Goal: Task Accomplishment & Management: Manage account settings

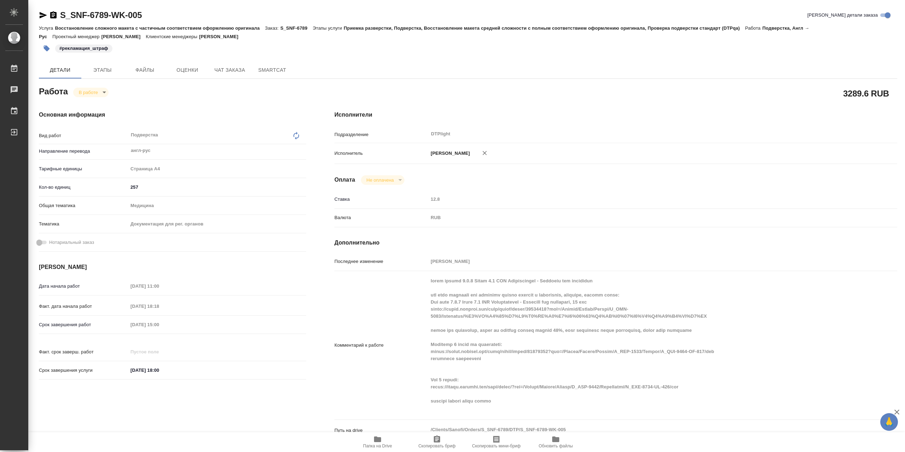
scroll to position [177, 0]
type textarea "x"
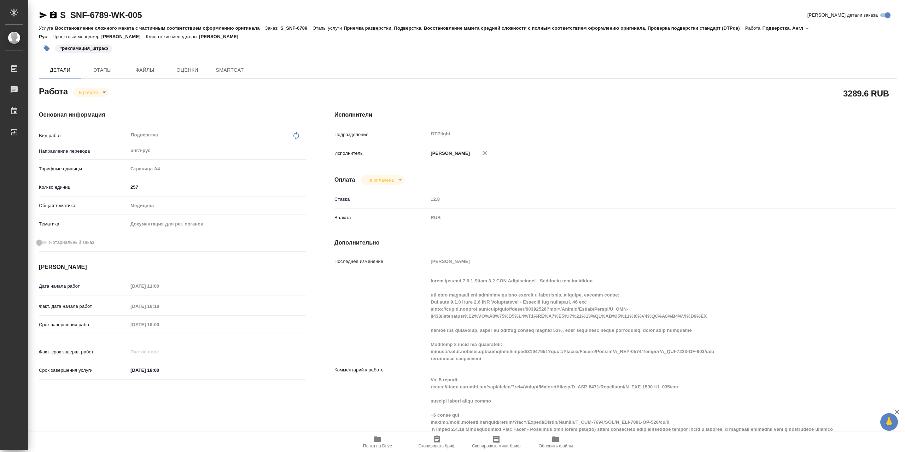
type textarea "x"
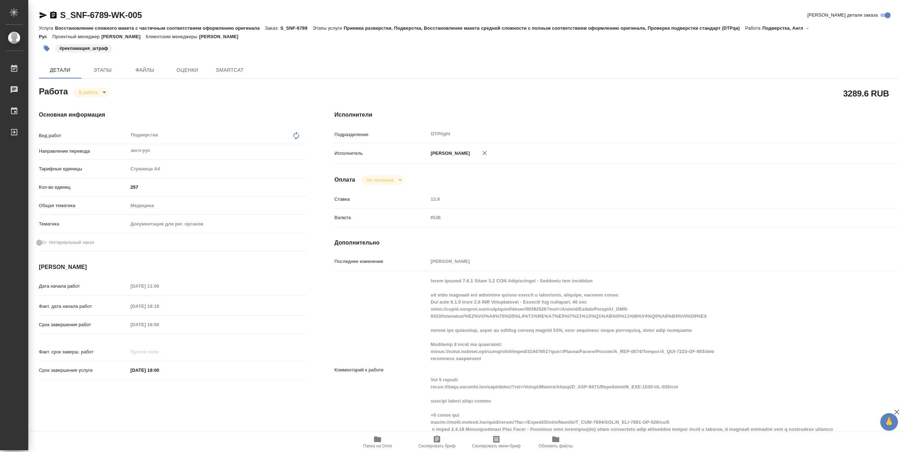
type textarea "x"
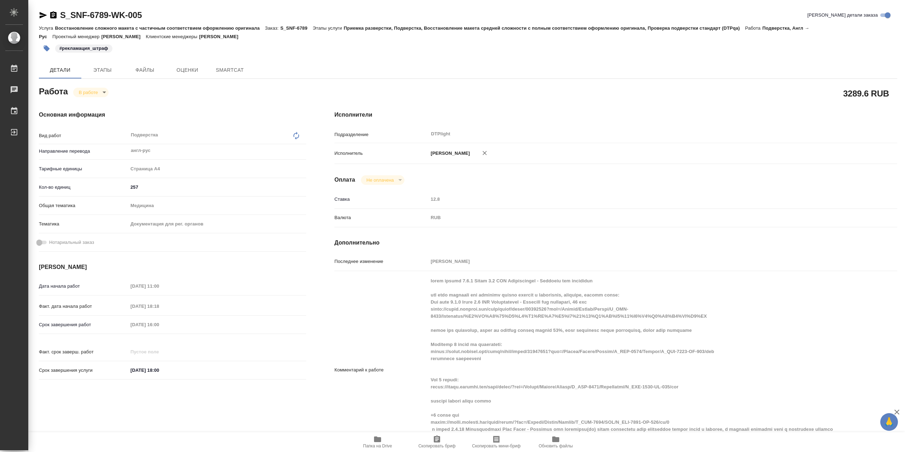
type textarea "x"
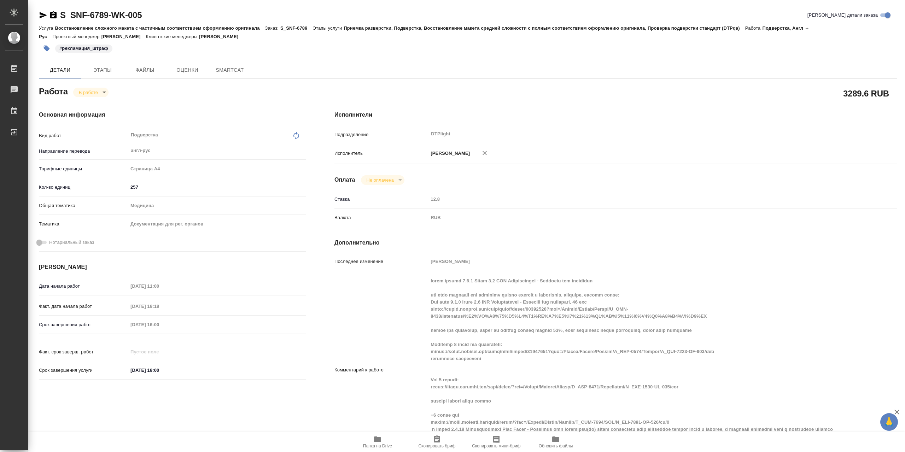
type textarea "x"
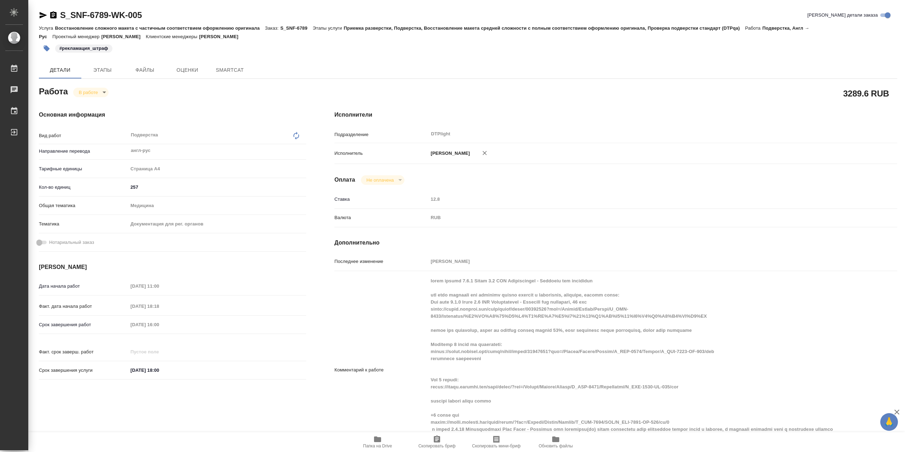
type textarea "x"
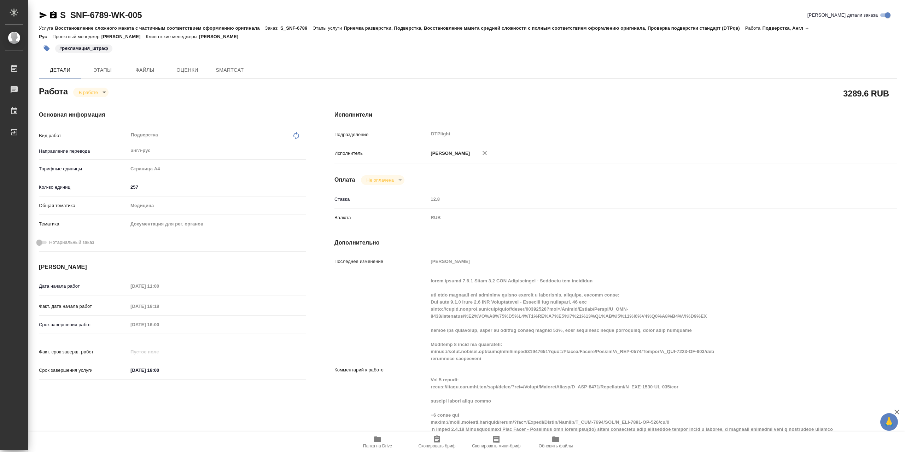
type textarea "x"
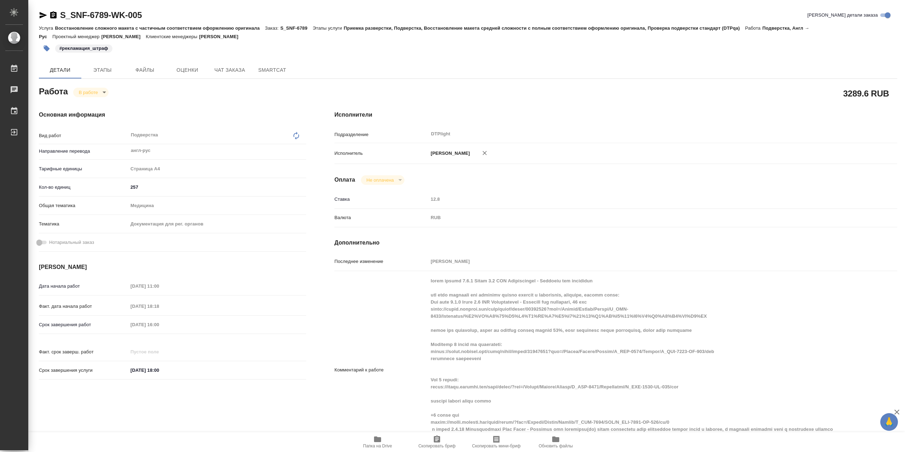
type textarea "x"
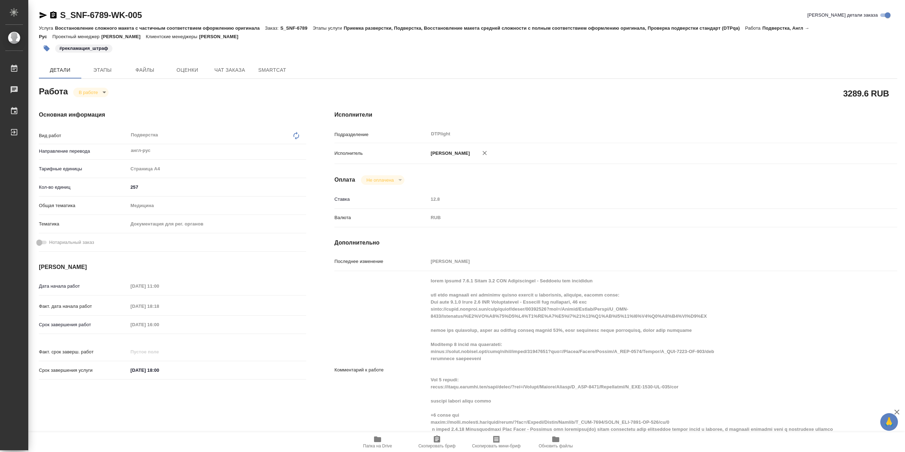
type textarea "x"
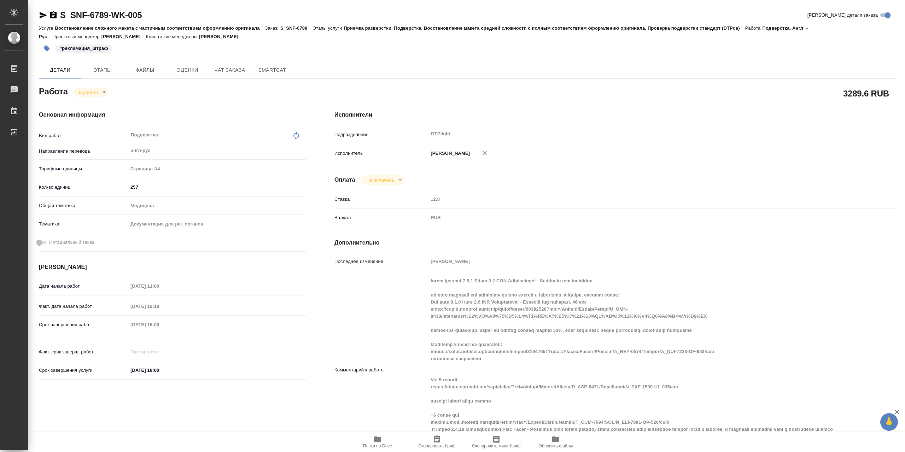
type textarea "x"
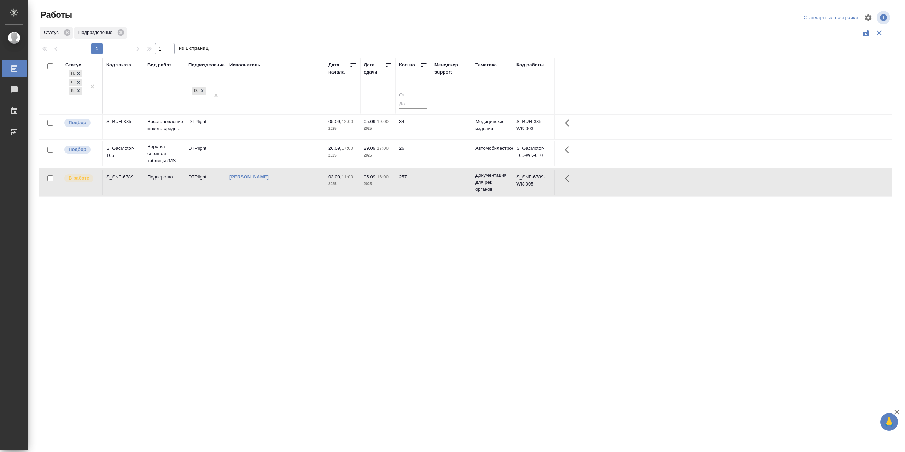
click at [250, 132] on td at bounding box center [275, 127] width 99 height 25
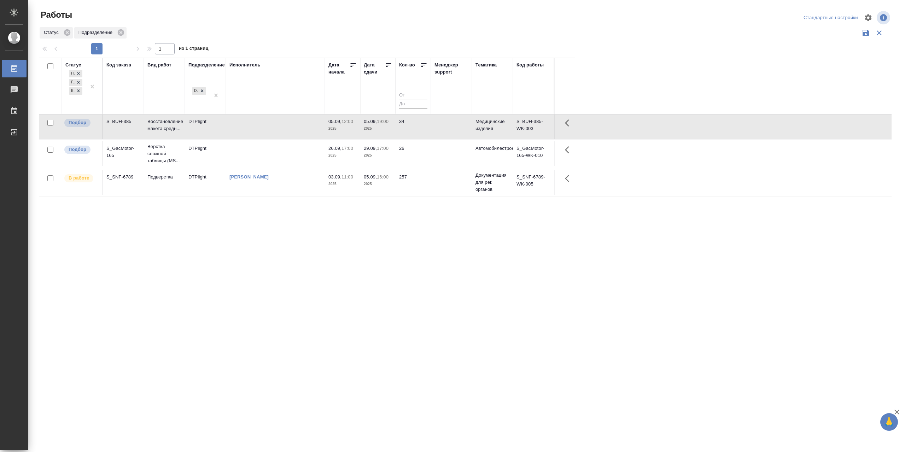
click at [250, 132] on td at bounding box center [275, 127] width 99 height 25
click at [299, 195] on td "[PERSON_NAME]" at bounding box center [275, 182] width 99 height 25
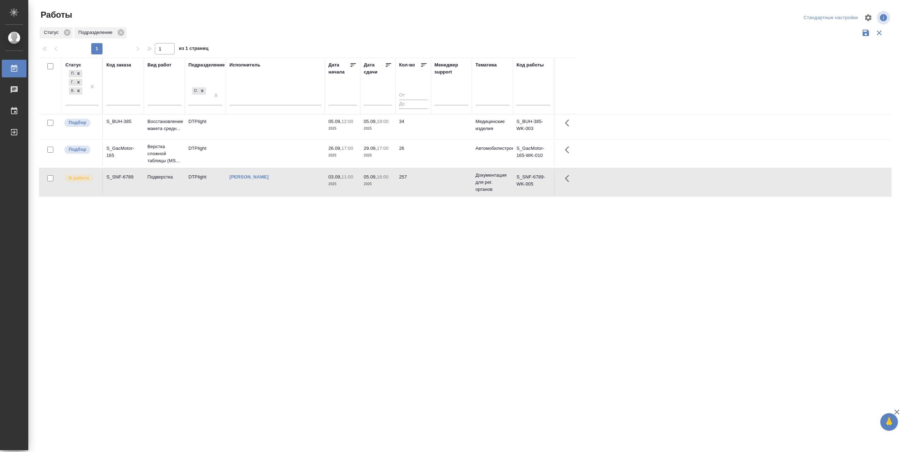
click at [299, 195] on td "[PERSON_NAME]" at bounding box center [275, 182] width 99 height 25
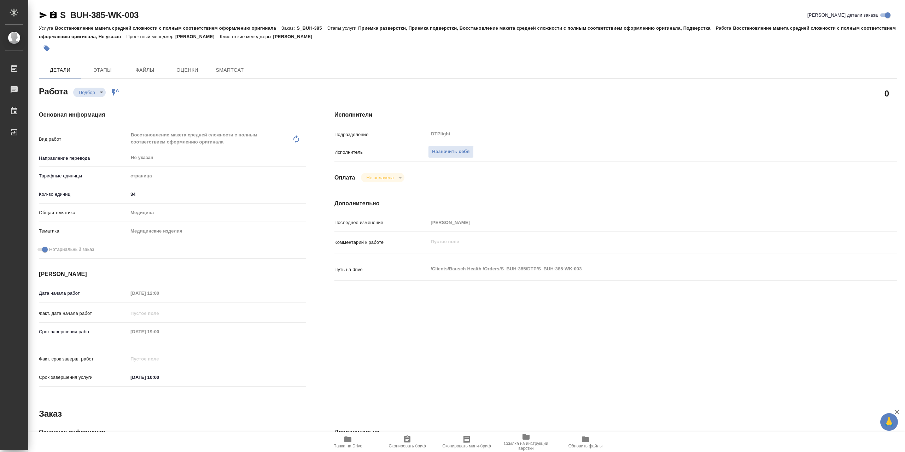
type textarea "x"
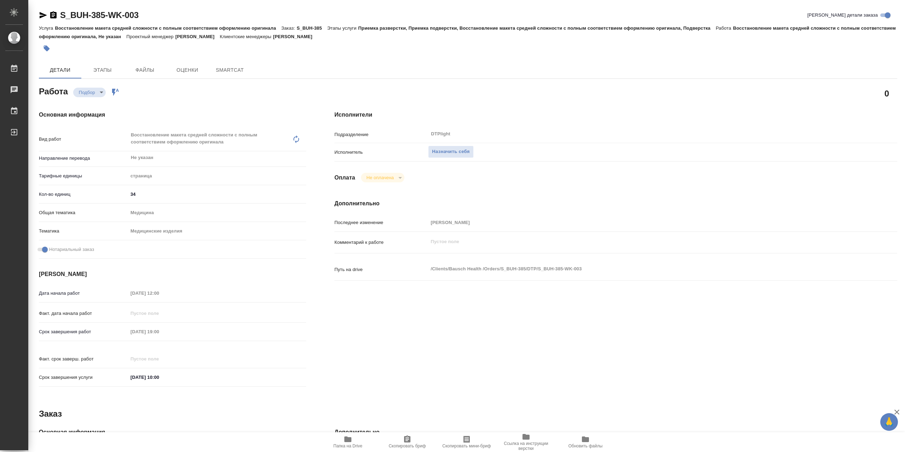
type textarea "x"
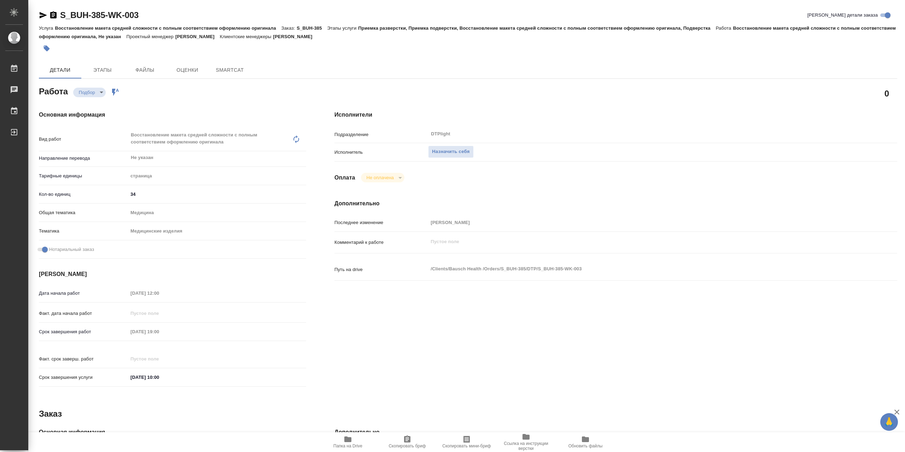
type textarea "x"
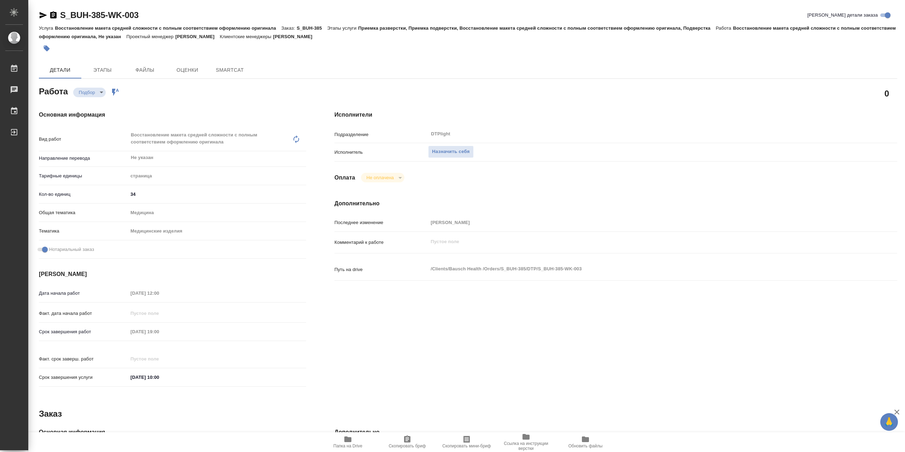
type textarea "x"
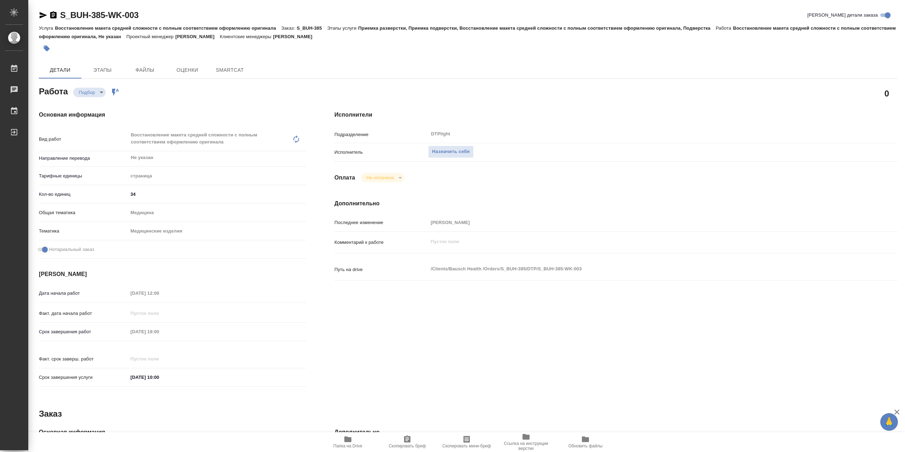
type textarea "x"
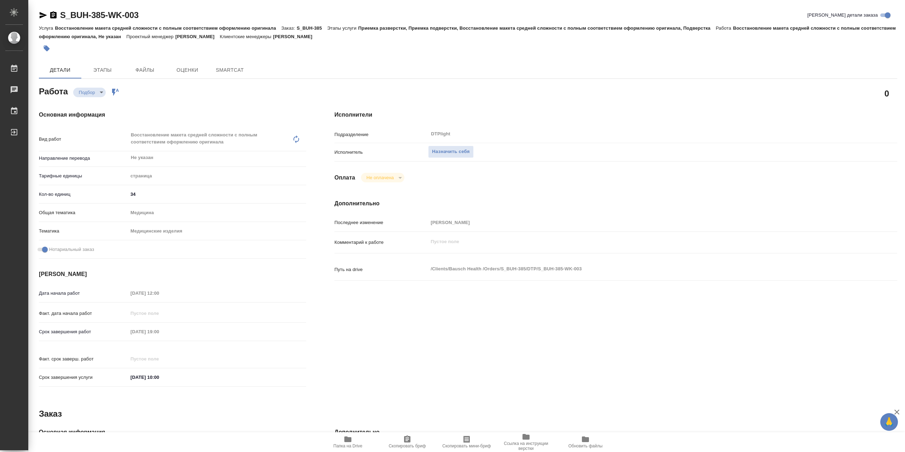
type textarea "x"
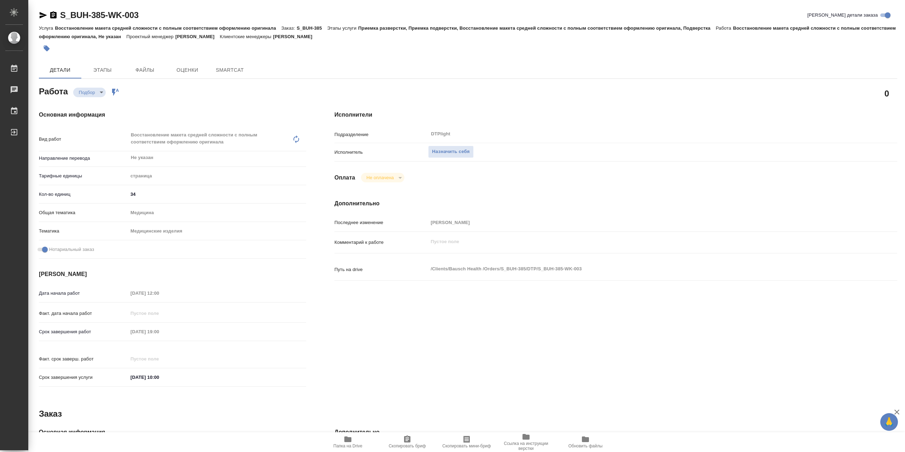
type textarea "x"
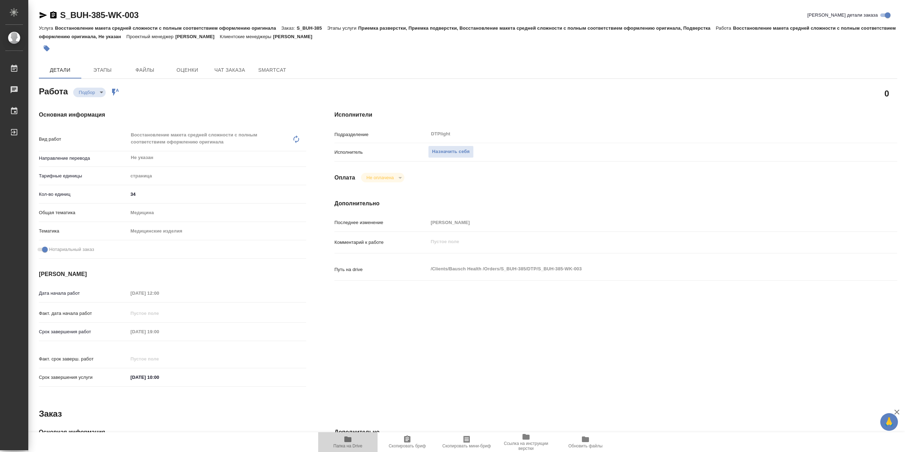
click at [343, 444] on span "Папка на Drive" at bounding box center [347, 446] width 29 height 5
type textarea "x"
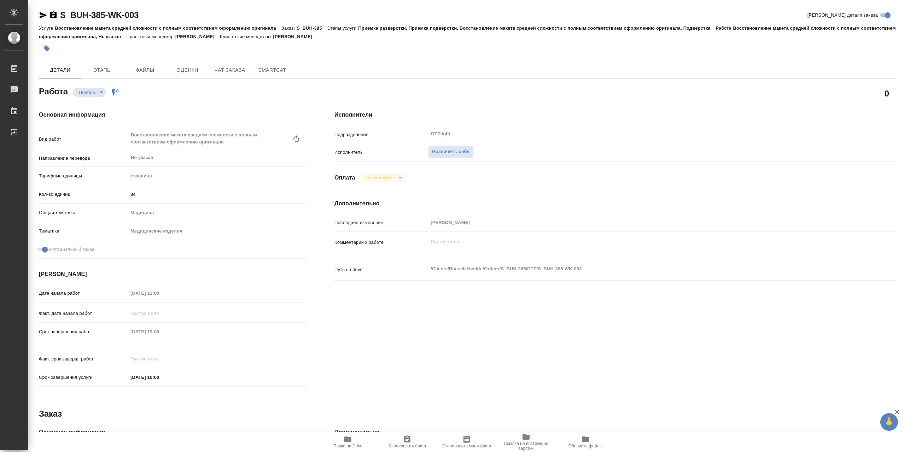
type textarea "x"
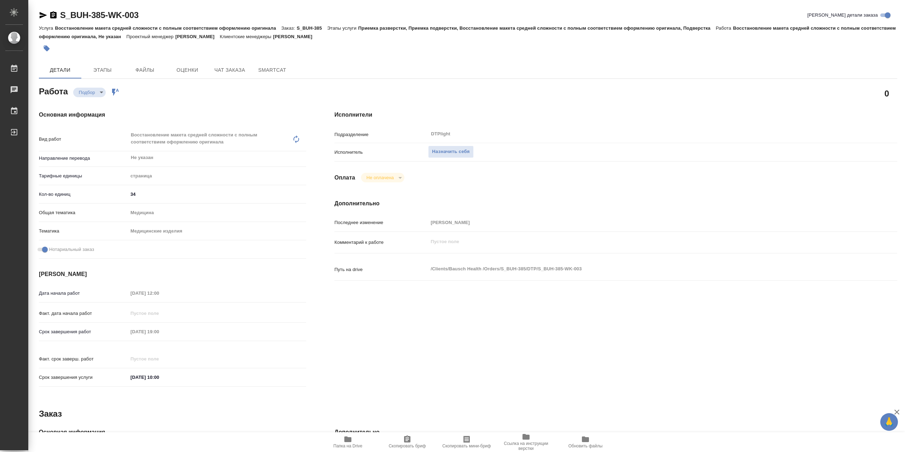
type textarea "x"
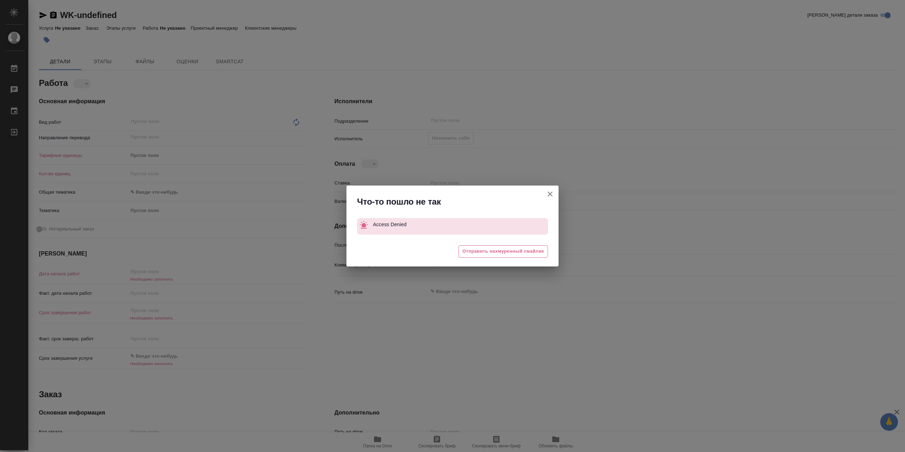
click at [551, 195] on icon "button" at bounding box center [550, 194] width 8 height 8
type textarea "x"
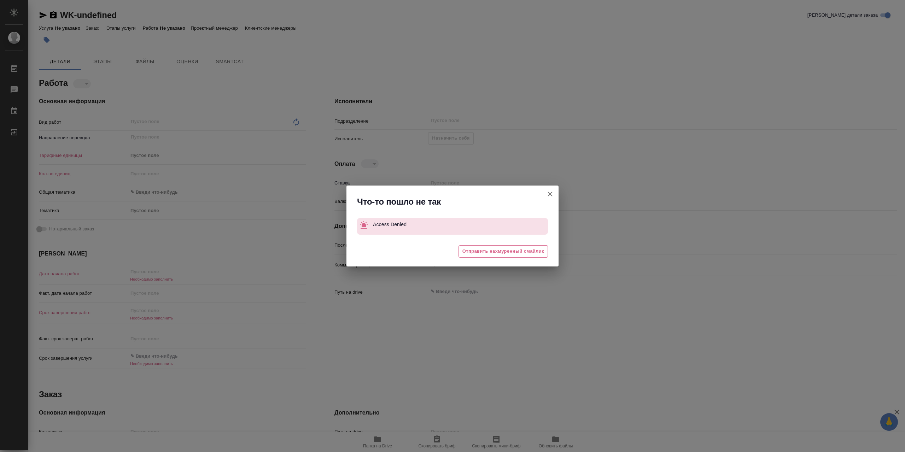
type textarea "x"
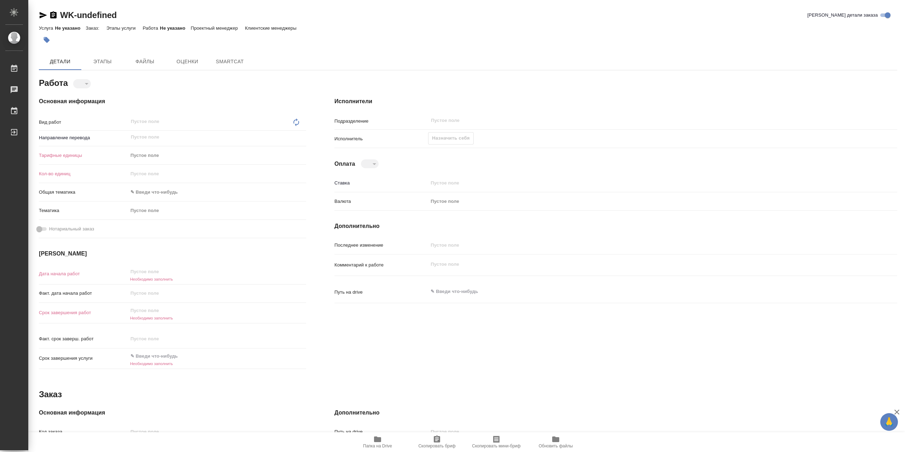
type textarea "x"
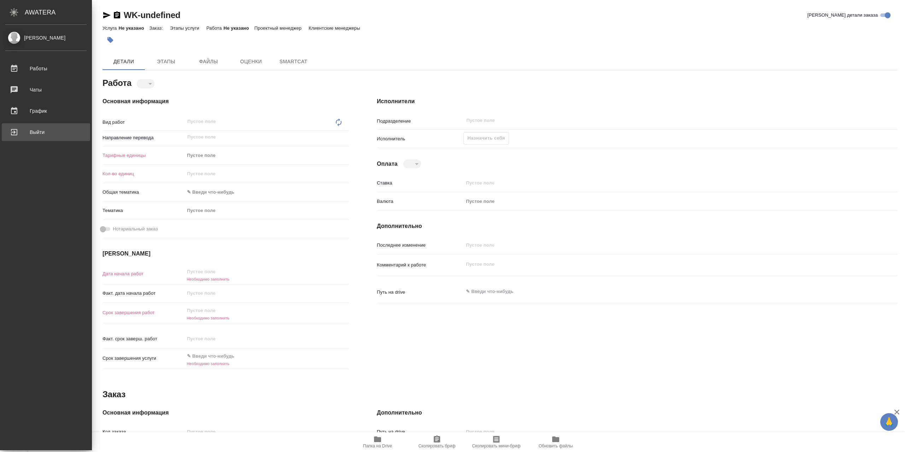
type textarea "x"
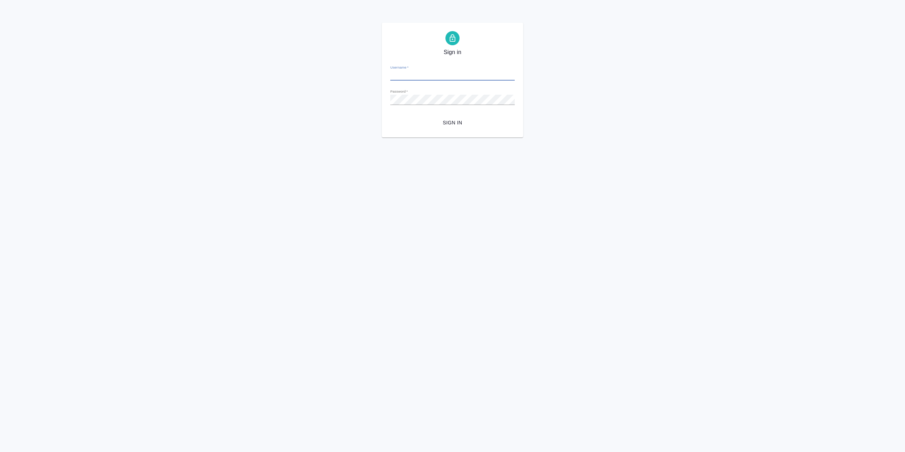
type input "[EMAIL_ADDRESS][DOMAIN_NAME]"
click at [458, 125] on span "Sign in" at bounding box center [452, 122] width 113 height 9
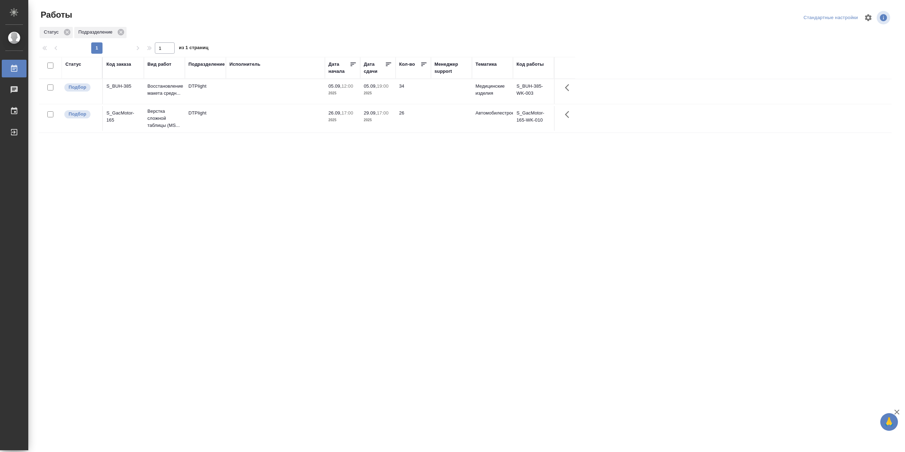
click at [77, 68] on div "Статус" at bounding box center [73, 64] width 16 height 7
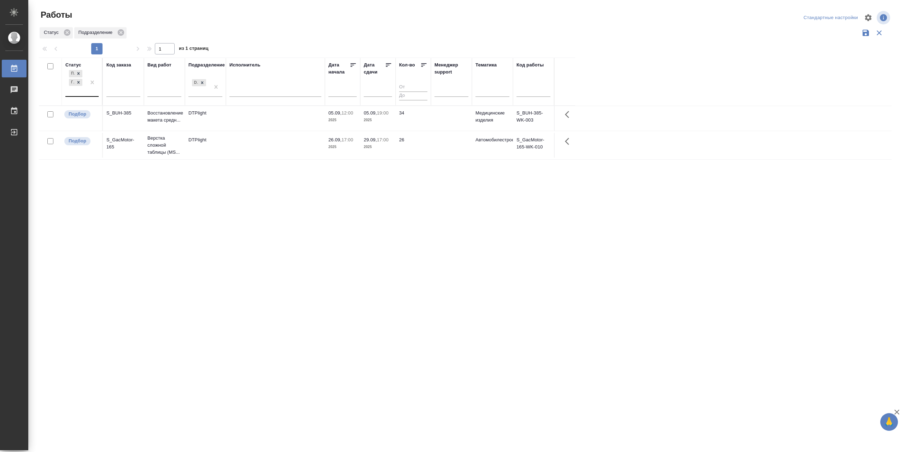
click at [78, 96] on div "Подбор Готов к работе" at bounding box center [75, 83] width 21 height 28
click at [132, 144] on div "В работе" at bounding box center [159, 138] width 106 height 13
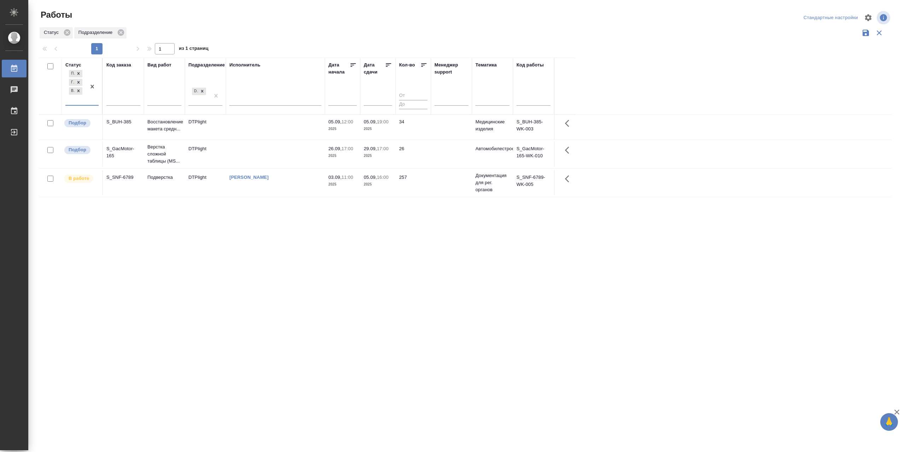
click at [269, 195] on td "[PERSON_NAME]" at bounding box center [275, 182] width 99 height 25
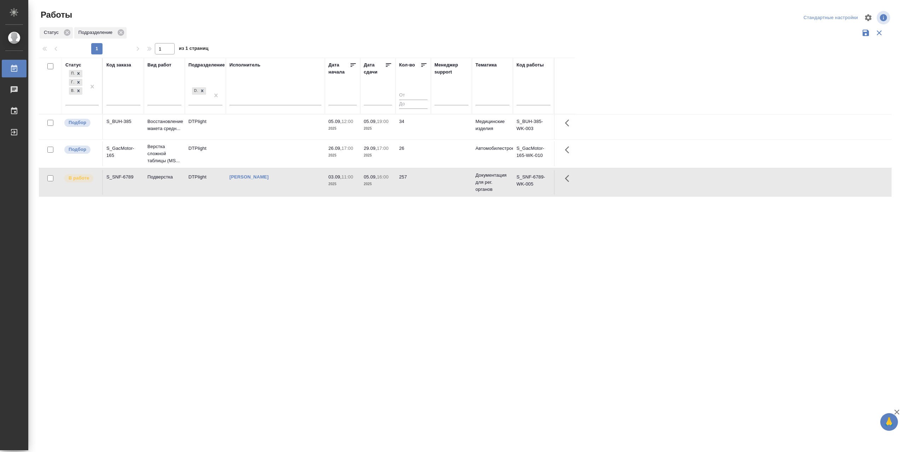
click at [269, 195] on td "[PERSON_NAME]" at bounding box center [275, 182] width 99 height 25
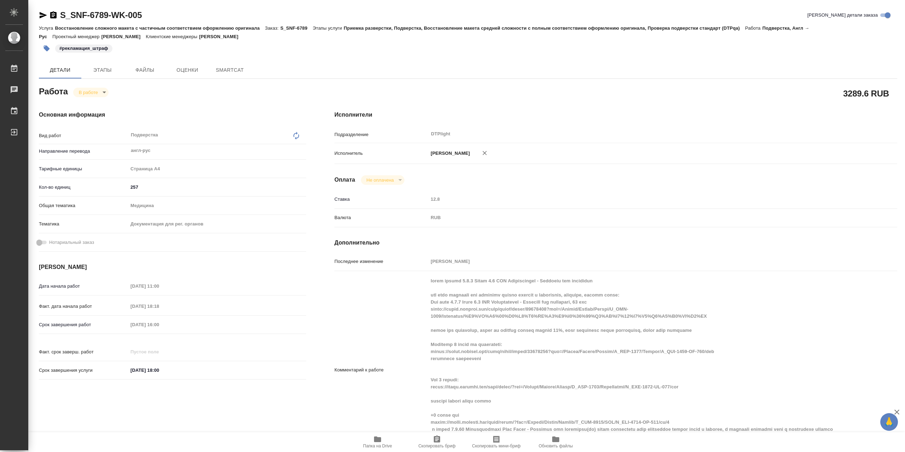
type textarea "x"
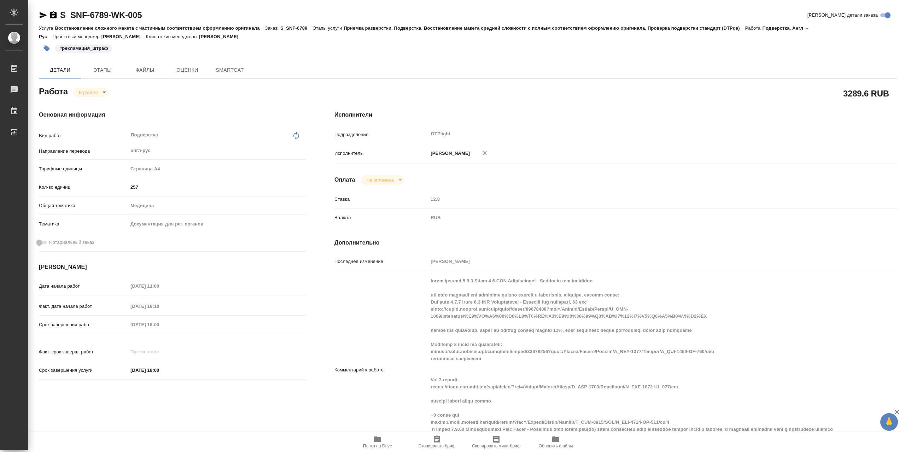
type textarea "x"
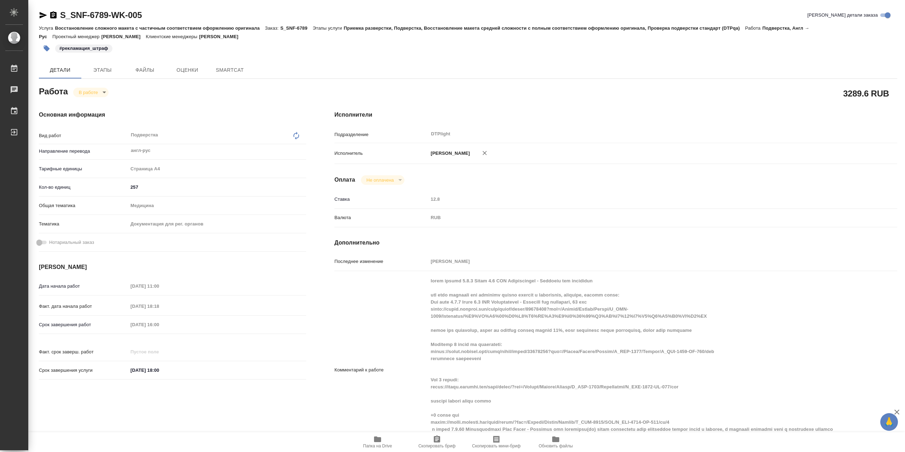
type textarea "x"
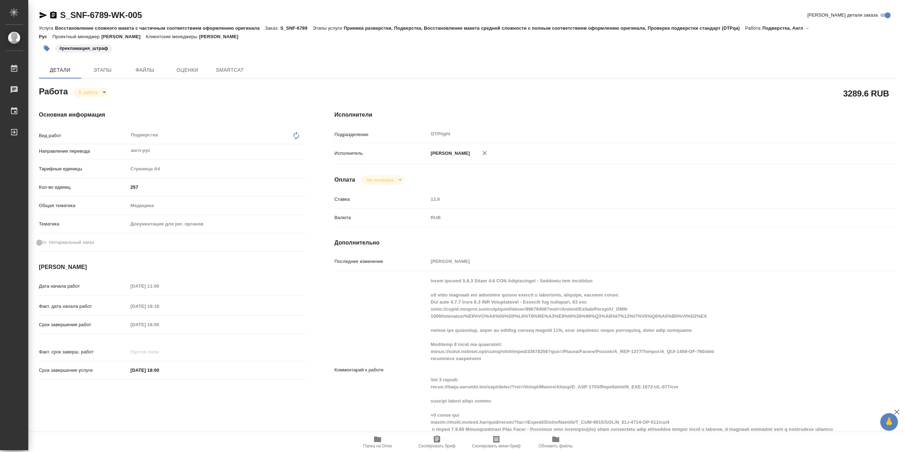
type textarea "x"
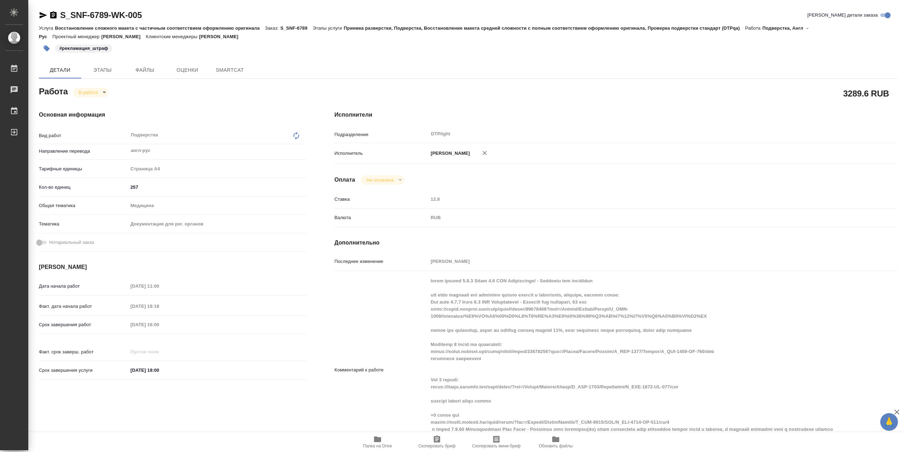
type textarea "x"
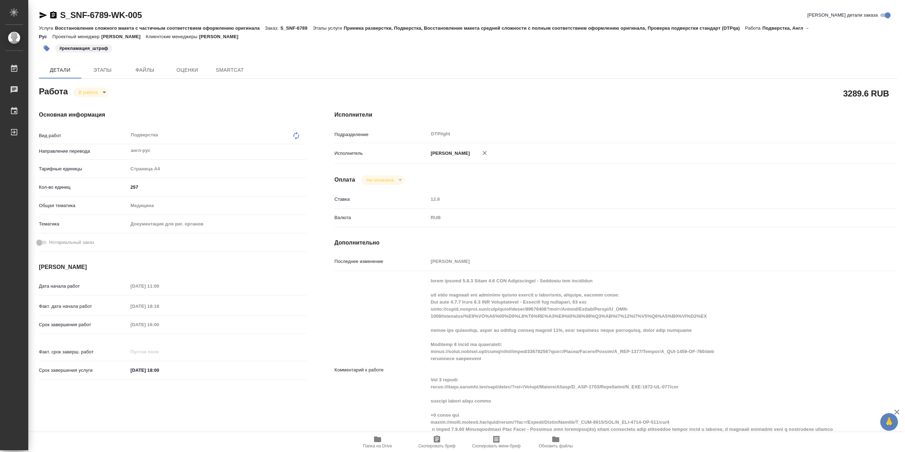
scroll to position [177, 0]
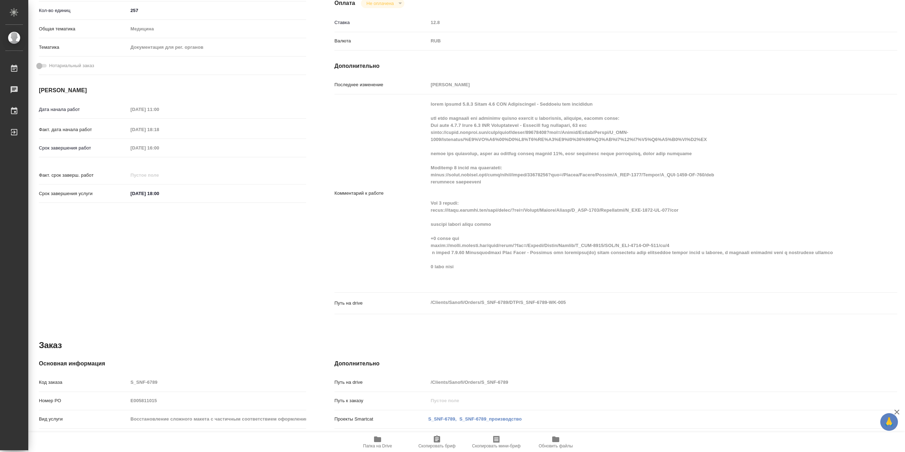
type textarea "x"
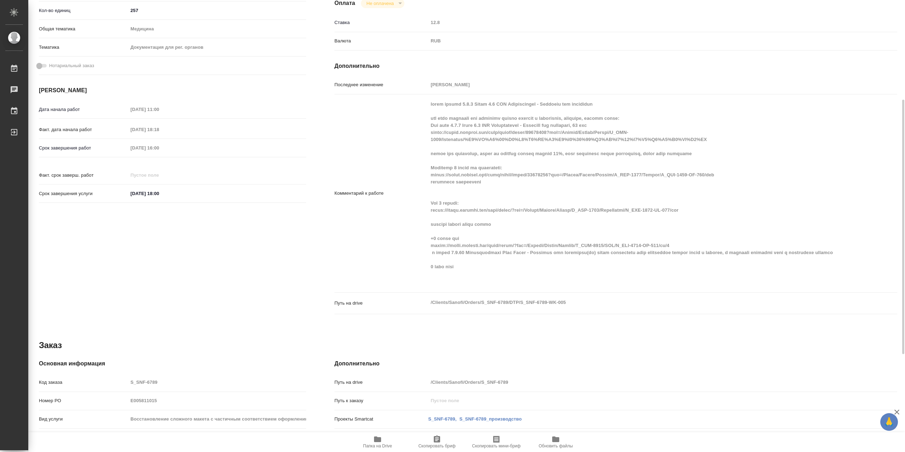
type textarea "x"
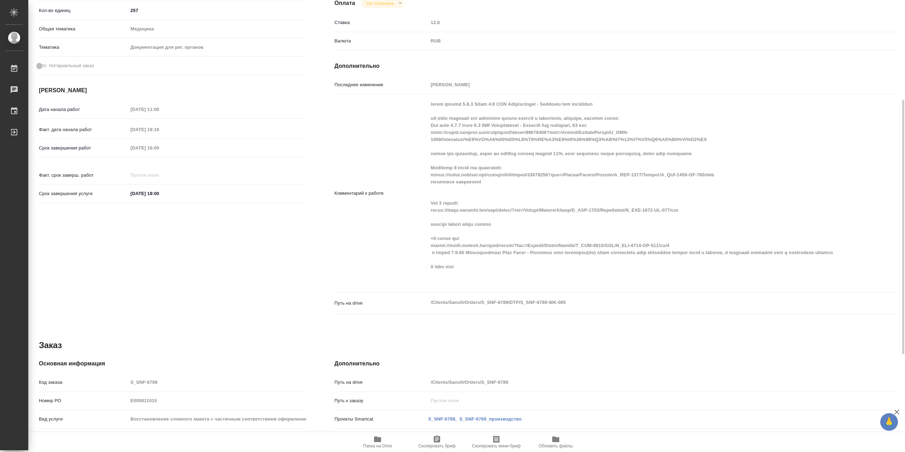
type textarea "x"
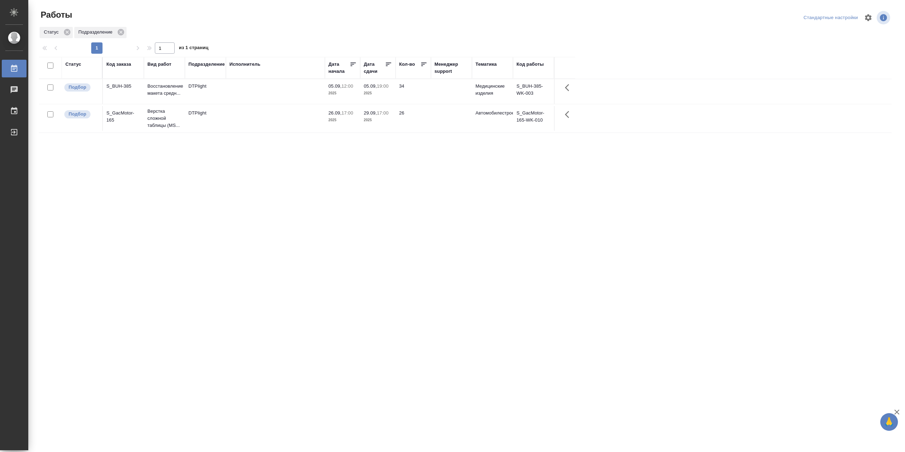
click at [74, 66] on div "Статус" at bounding box center [73, 64] width 16 height 7
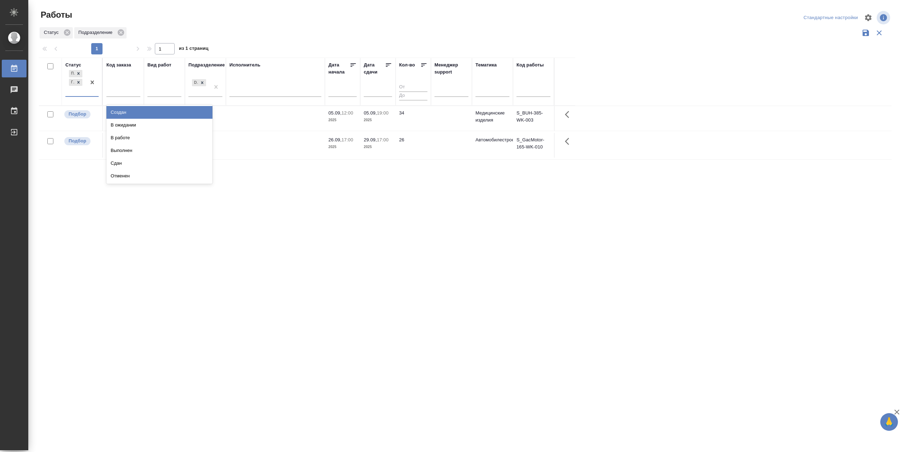
click at [78, 96] on div "Подбор Готов к работе" at bounding box center [75, 83] width 21 height 28
click at [159, 141] on div "В работе" at bounding box center [159, 138] width 106 height 13
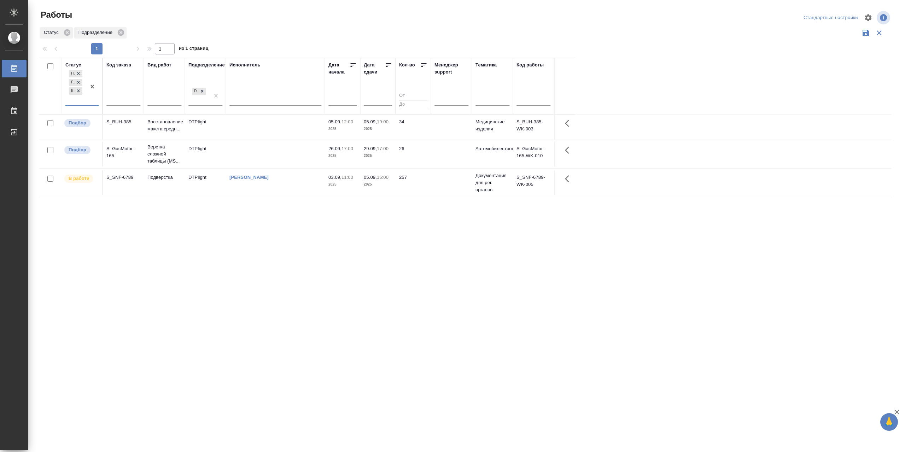
click at [278, 195] on td "[PERSON_NAME]" at bounding box center [275, 182] width 99 height 25
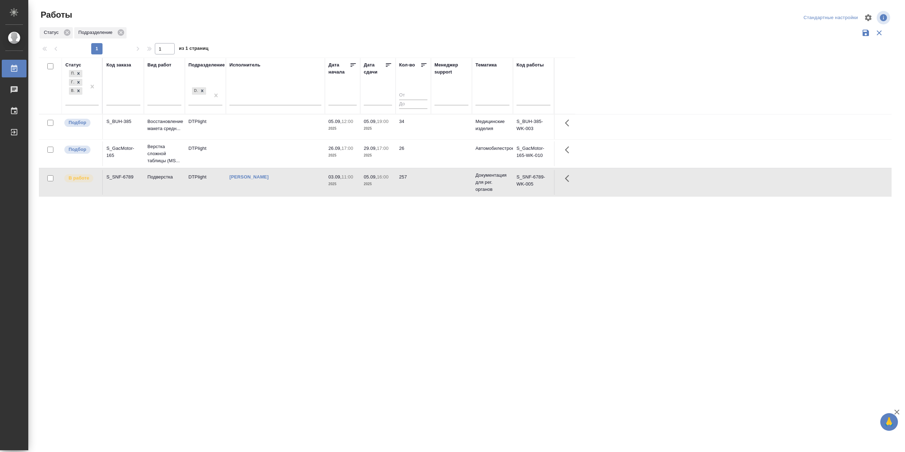
click at [278, 195] on td "[PERSON_NAME]" at bounding box center [275, 182] width 99 height 25
click at [80, 93] on icon at bounding box center [78, 90] width 5 height 5
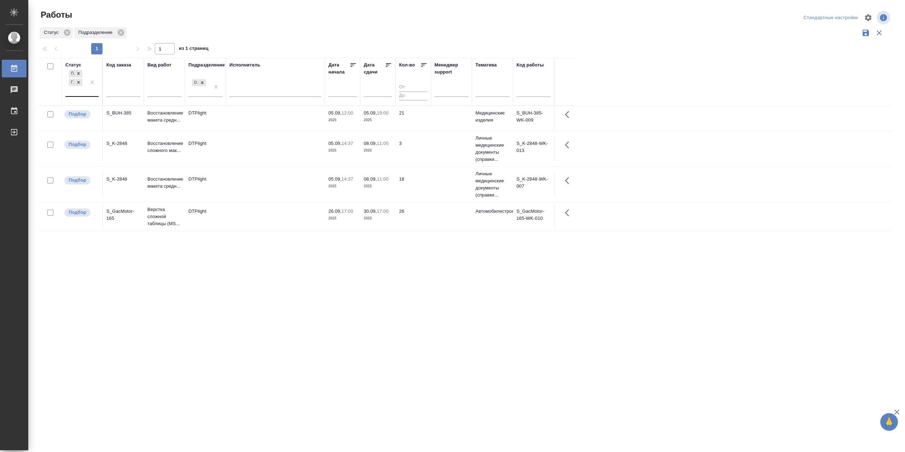
click at [255, 185] on td at bounding box center [275, 184] width 99 height 25
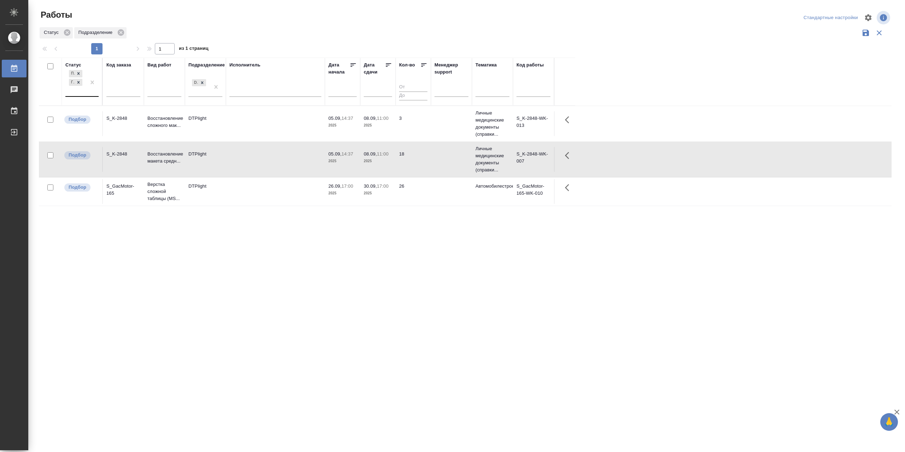
click at [243, 134] on td at bounding box center [275, 123] width 99 height 25
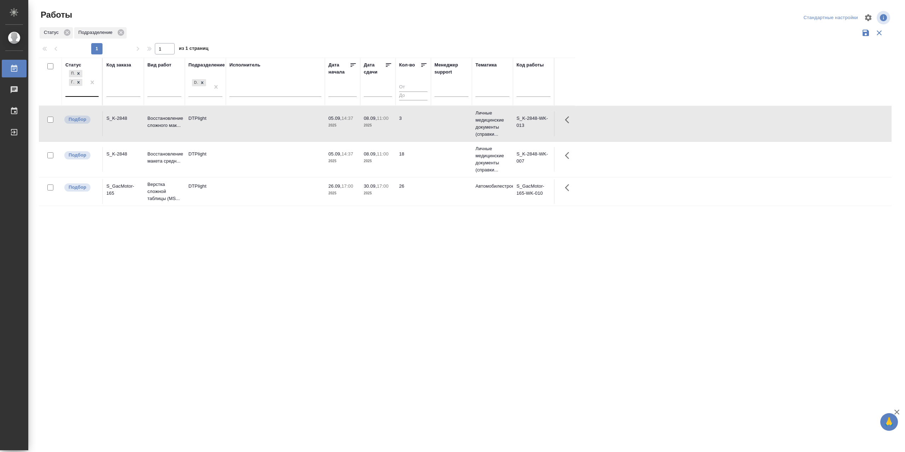
click at [243, 134] on td at bounding box center [275, 123] width 99 height 25
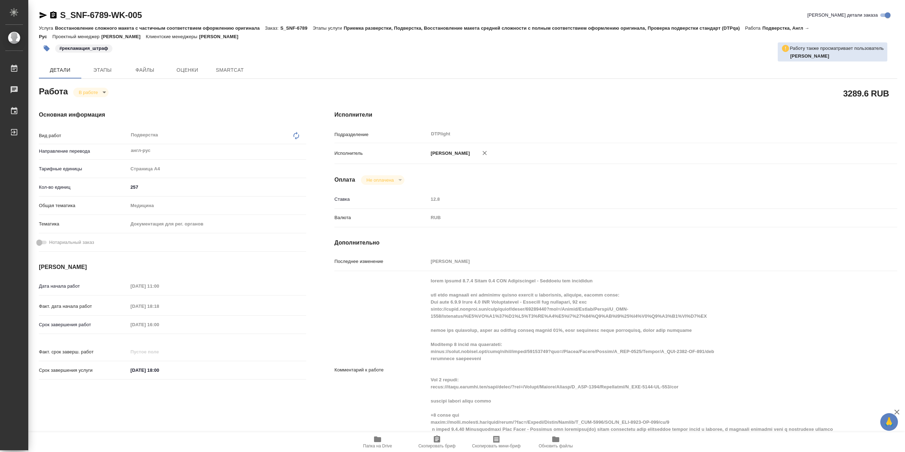
type textarea "x"
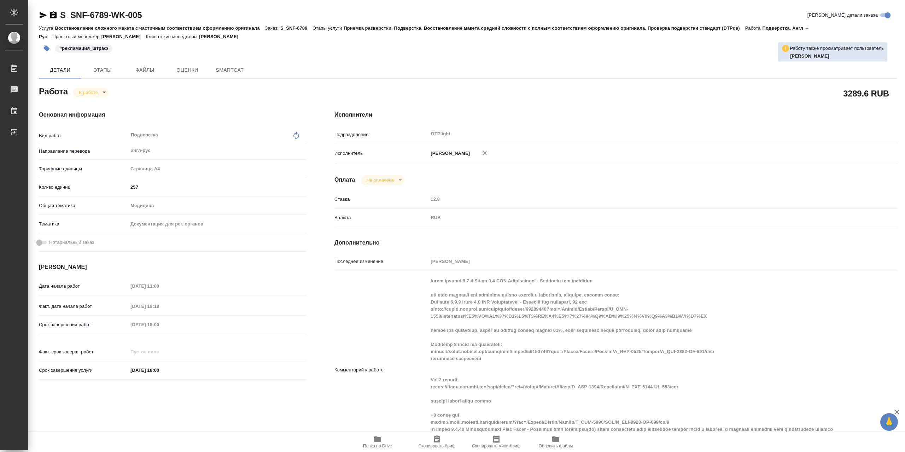
type textarea "x"
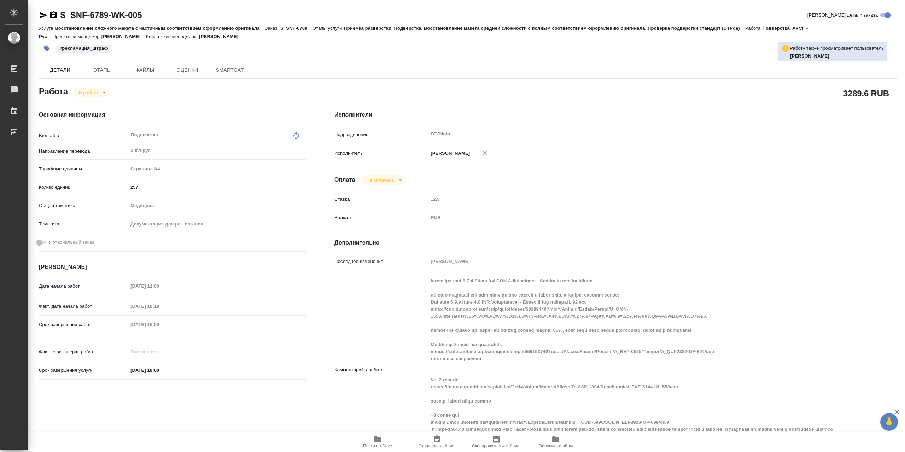
type textarea "x"
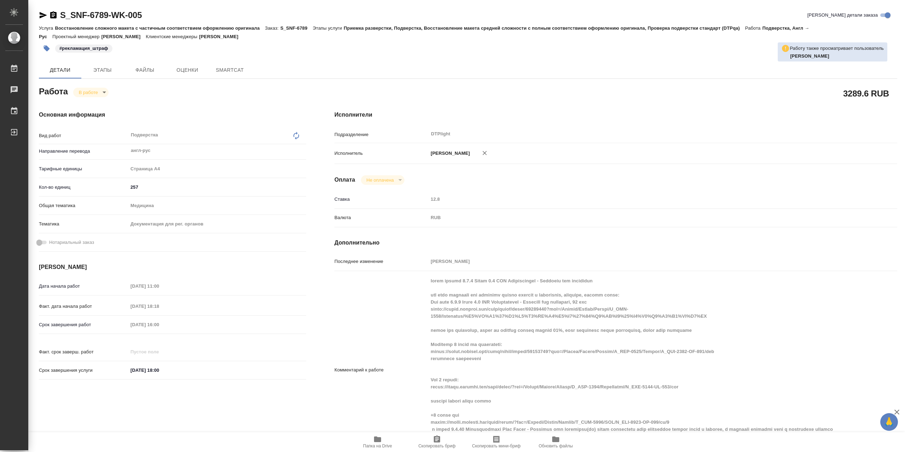
type textarea "x"
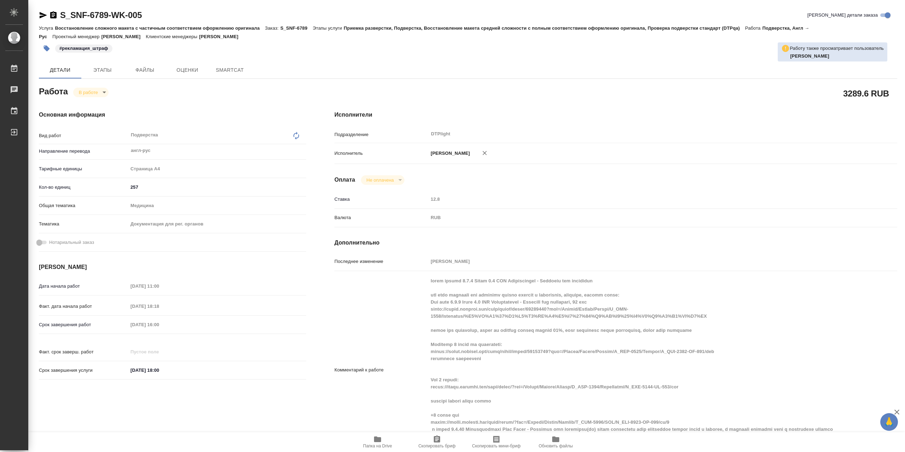
type textarea "x"
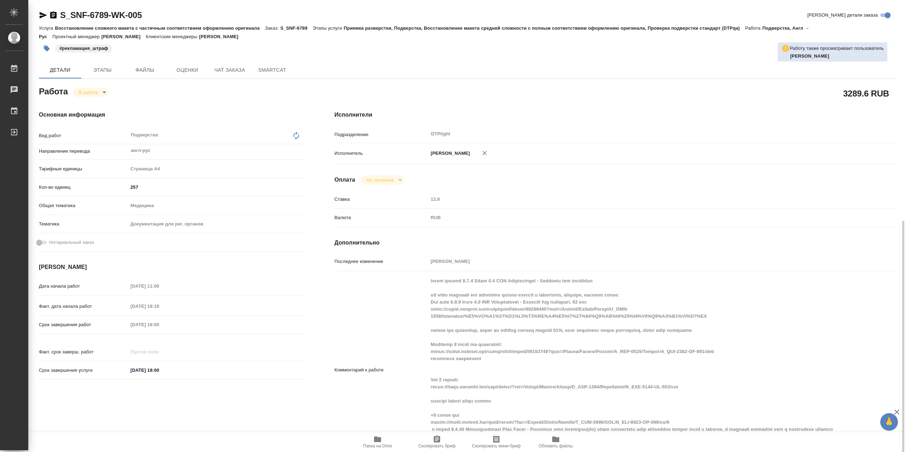
scroll to position [141, 0]
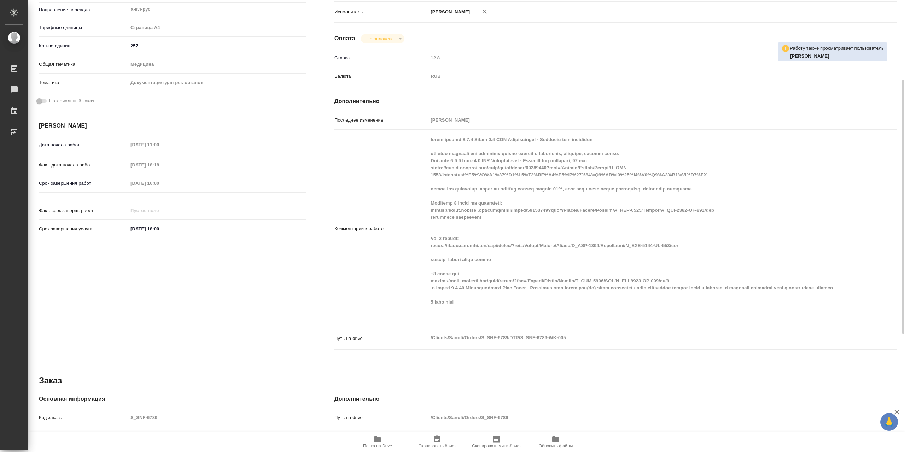
type textarea "x"
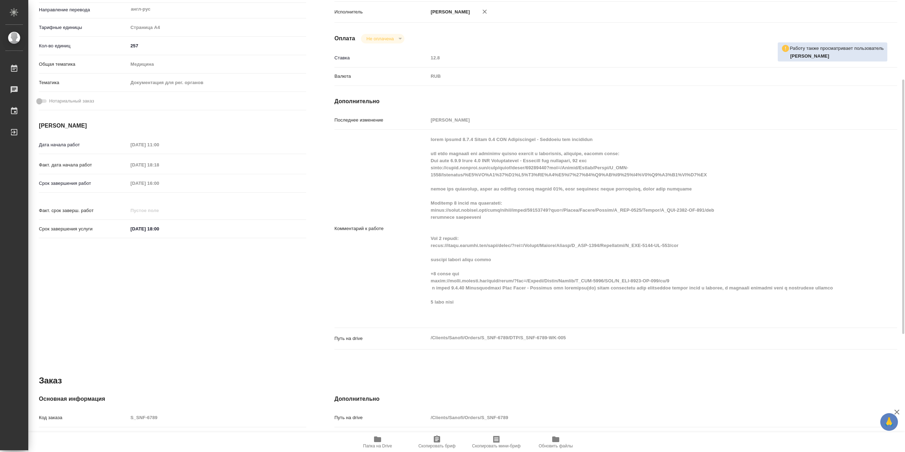
type textarea "x"
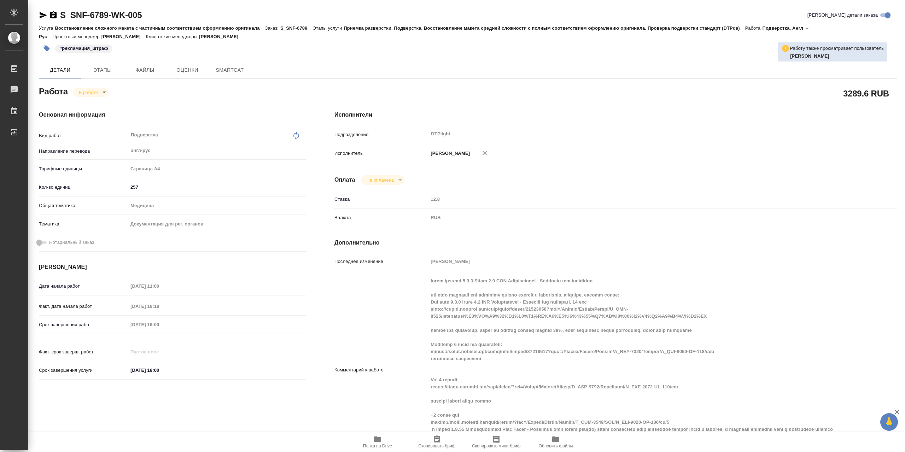
type textarea "x"
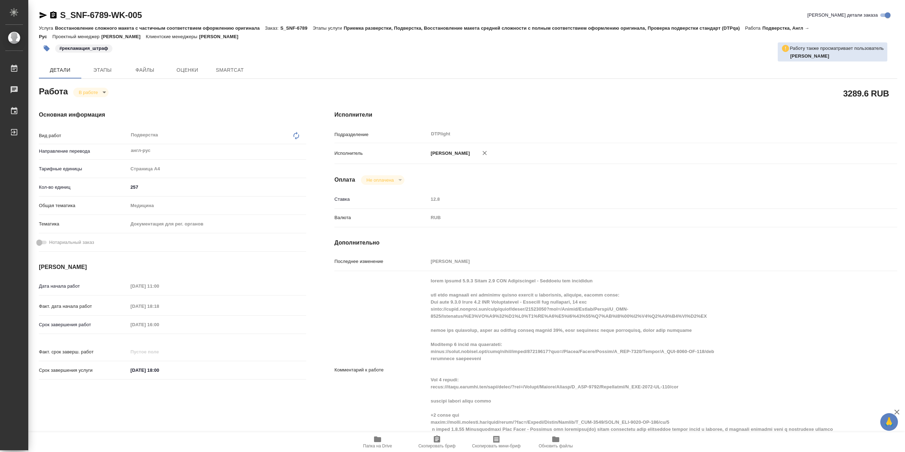
type textarea "x"
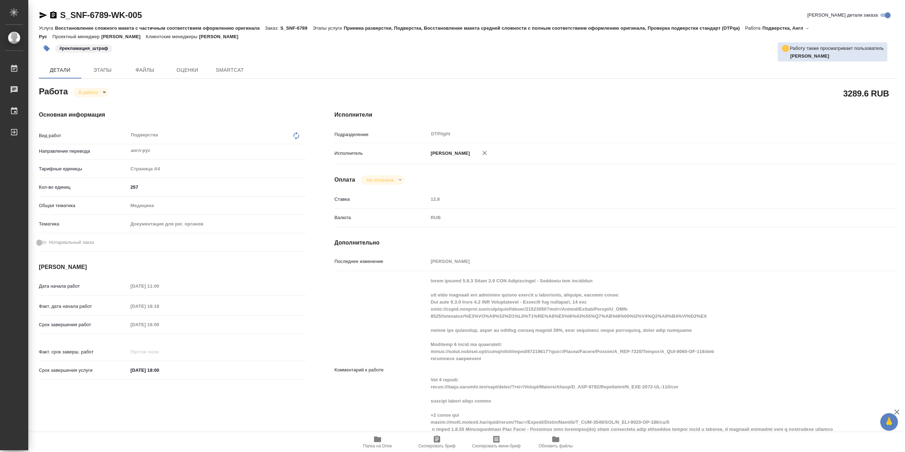
type textarea "x"
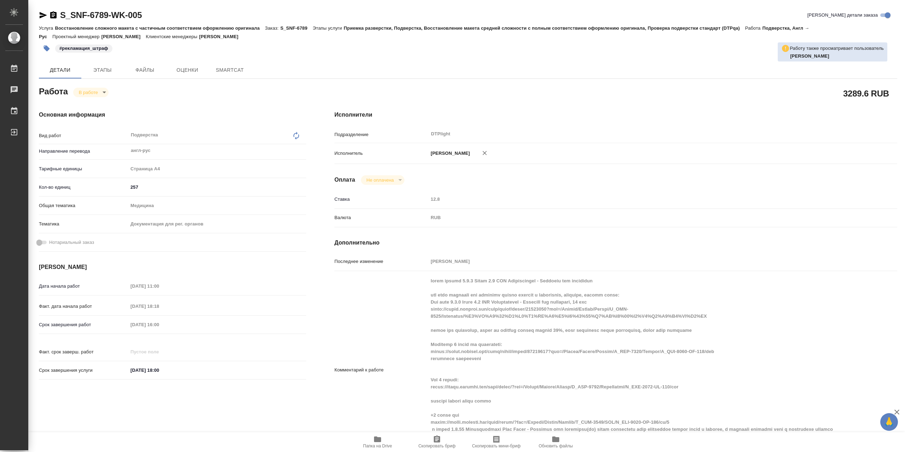
type textarea "x"
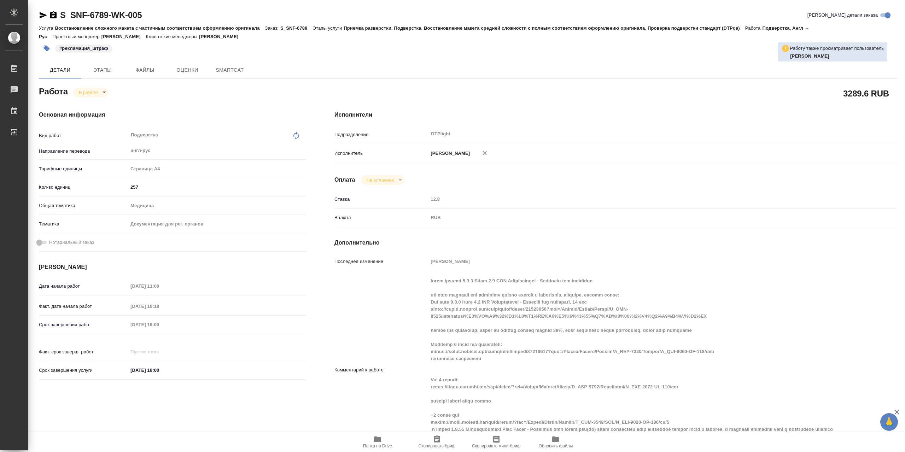
type textarea "x"
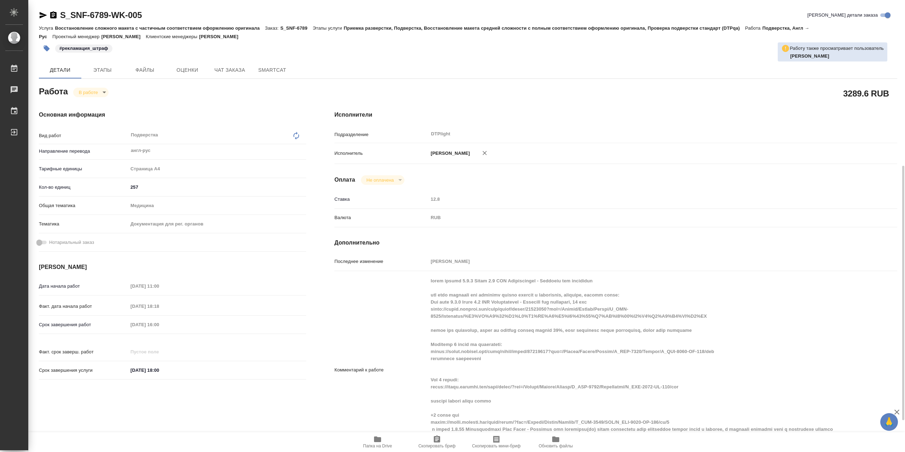
scroll to position [141, 0]
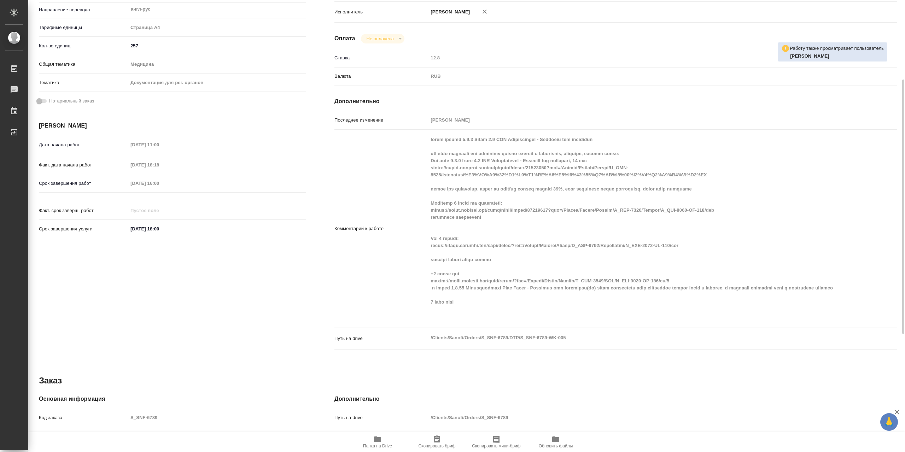
type textarea "x"
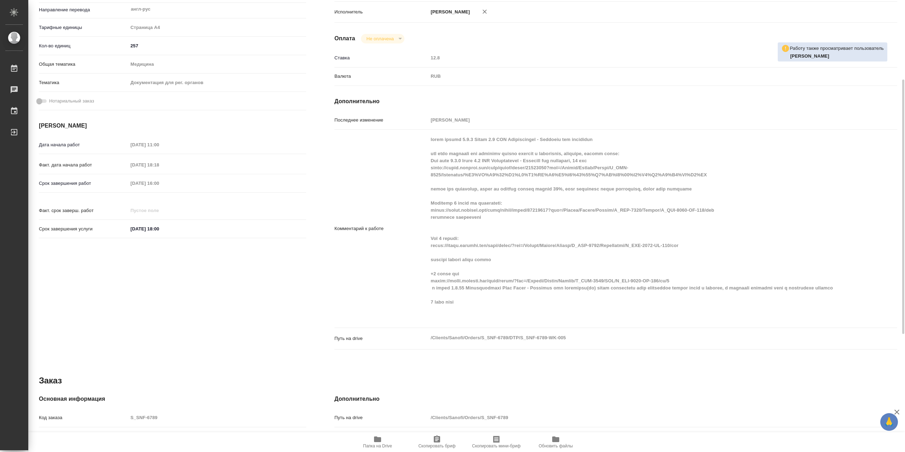
type textarea "x"
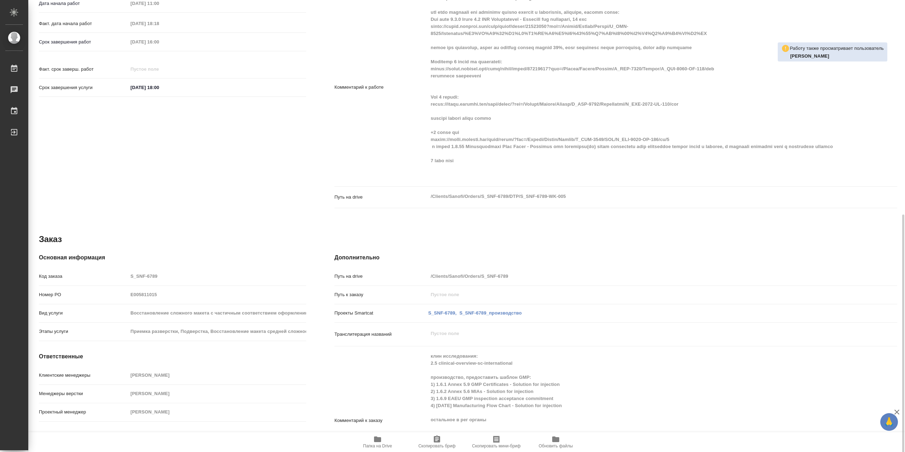
scroll to position [318, 0]
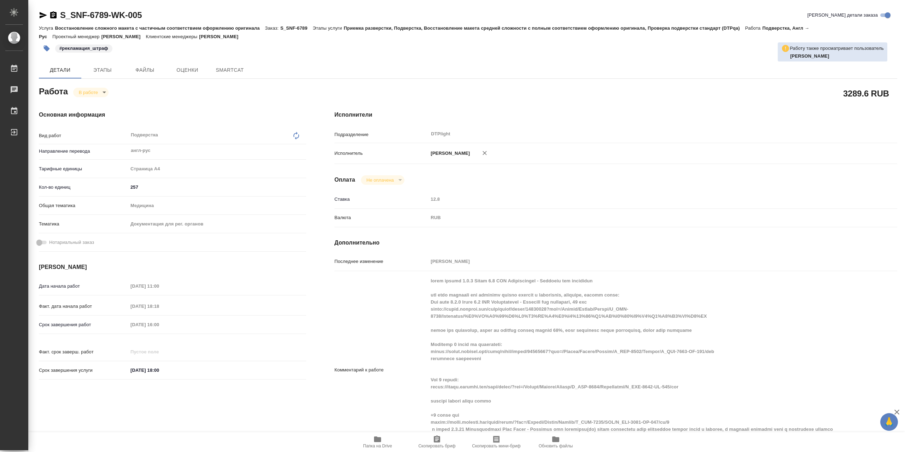
type textarea "x"
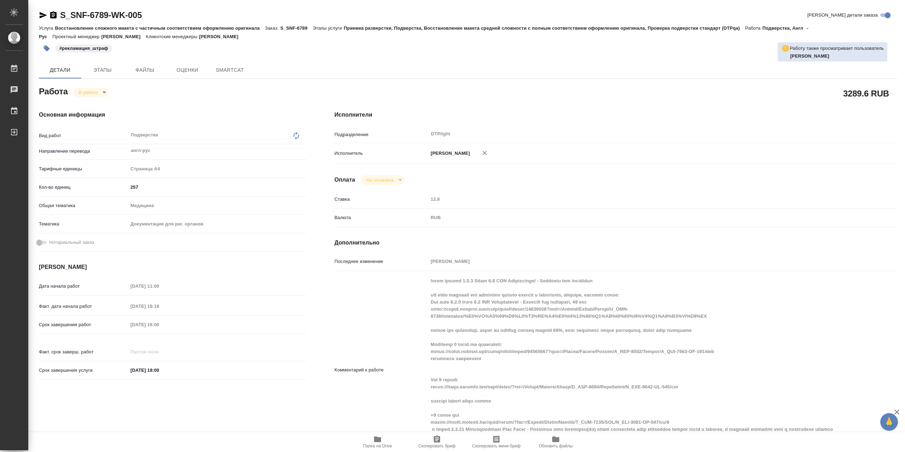
type textarea "x"
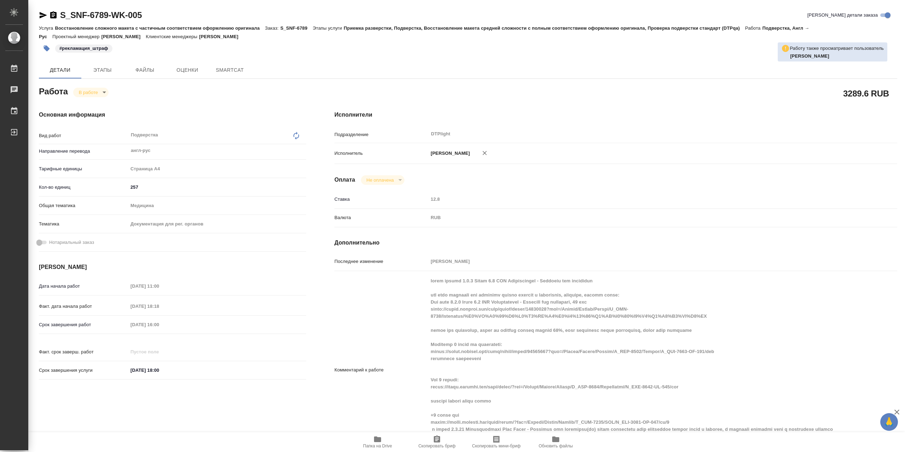
type textarea "x"
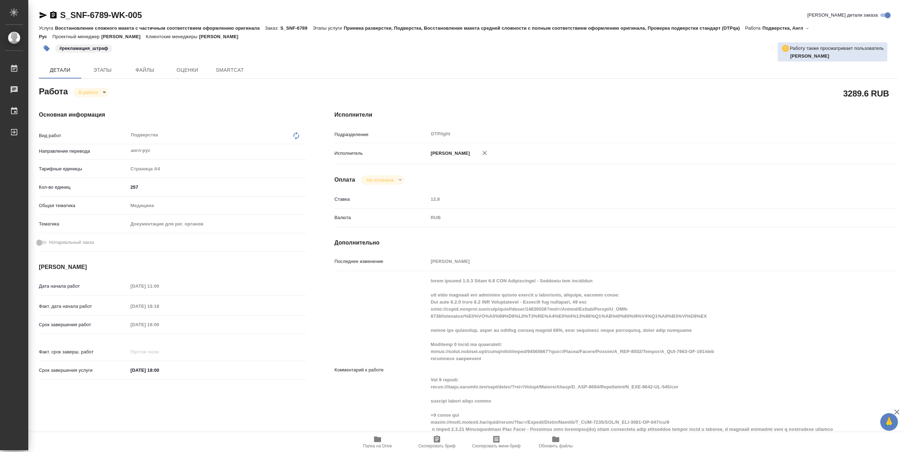
type textarea "x"
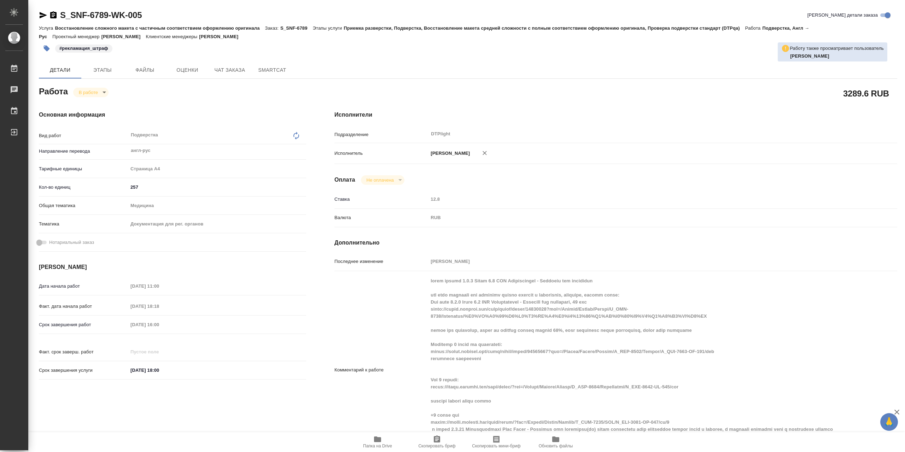
scroll to position [212, 0]
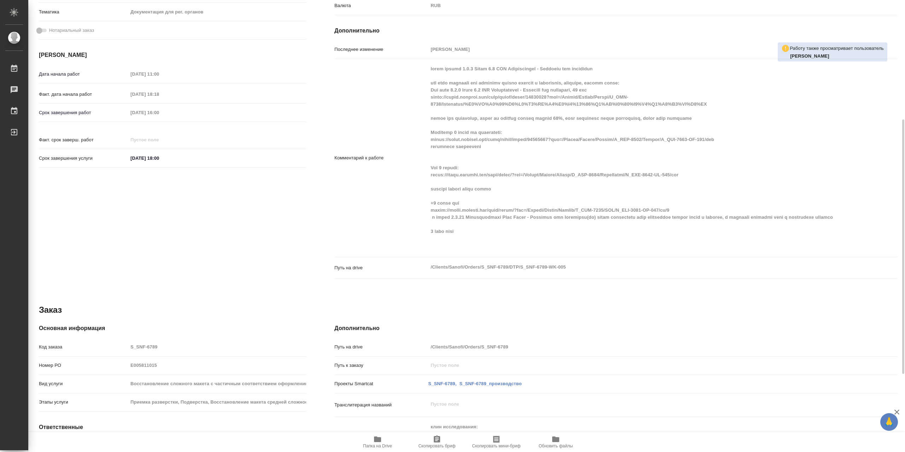
type textarea "x"
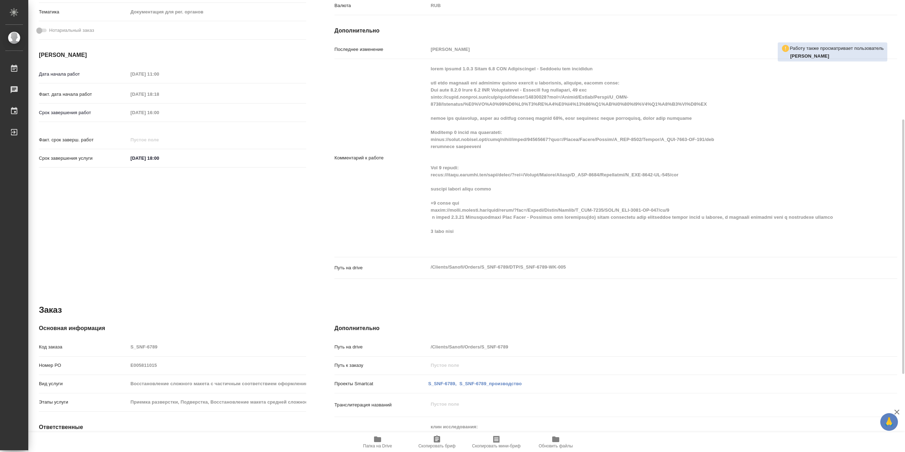
type textarea "x"
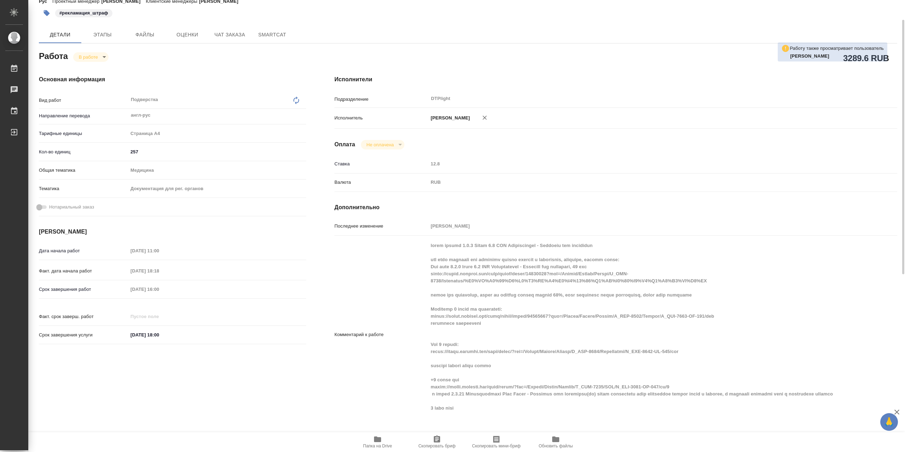
scroll to position [0, 0]
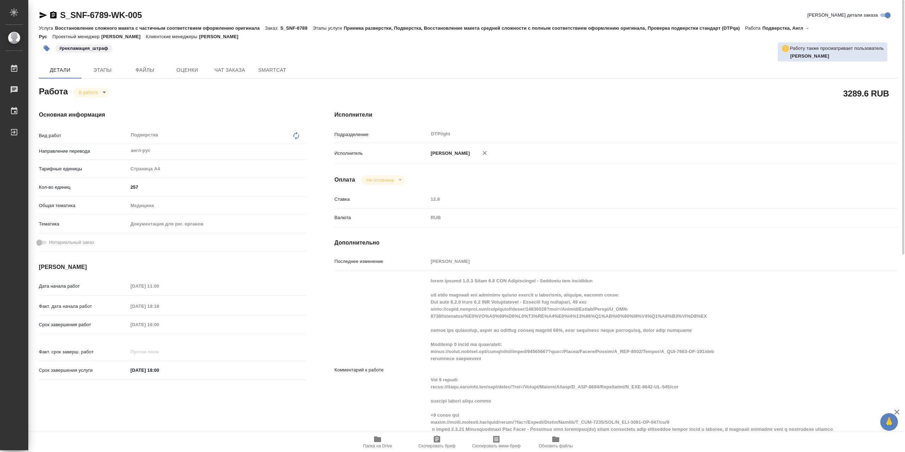
click at [42, 17] on icon "button" at bounding box center [43, 15] width 7 height 6
type textarea "x"
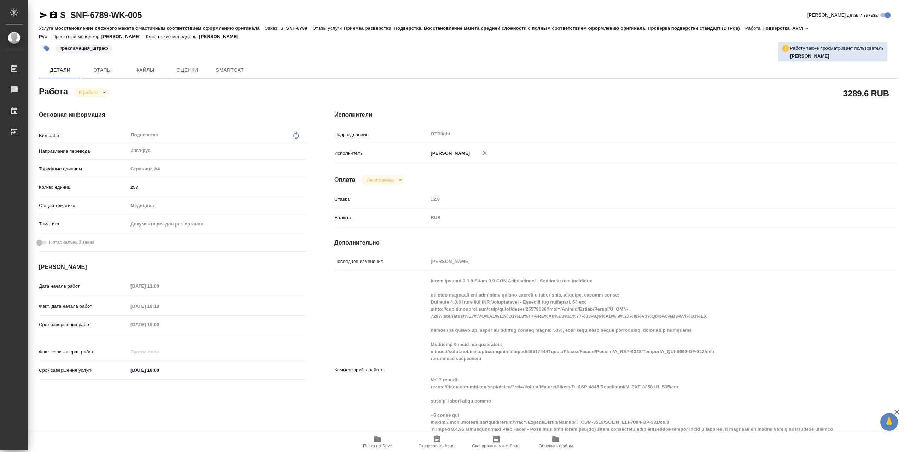
type textarea "x"
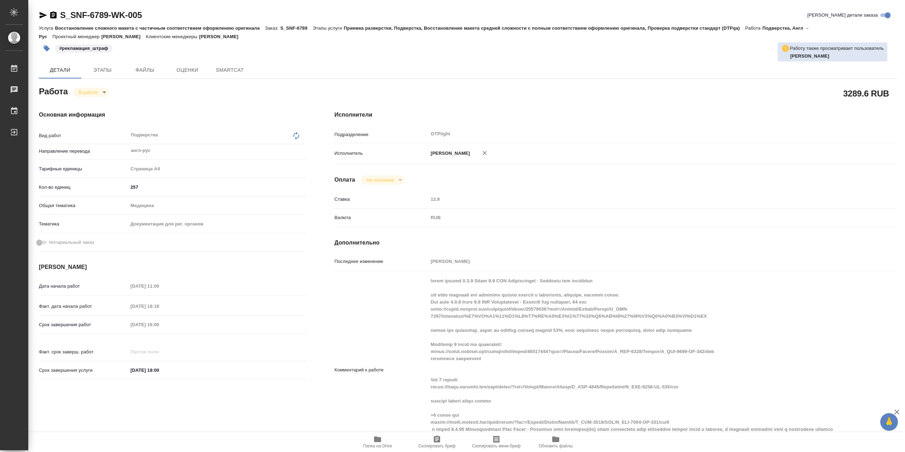
type textarea "x"
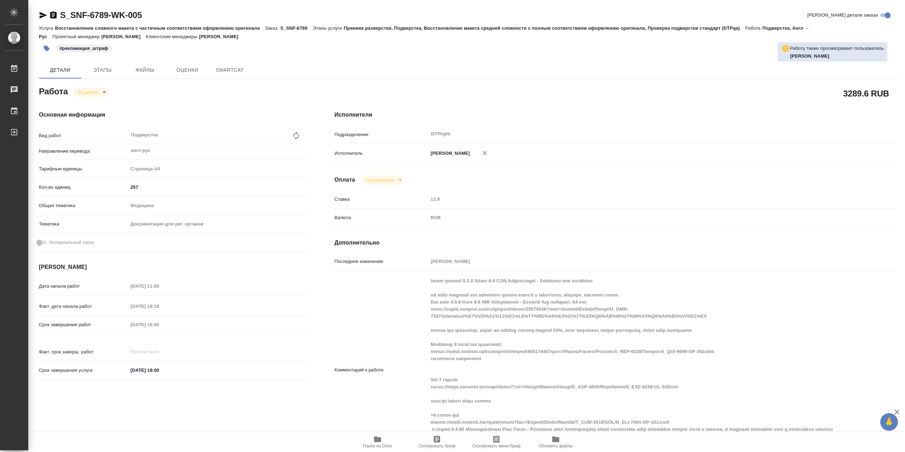
type textarea "x"
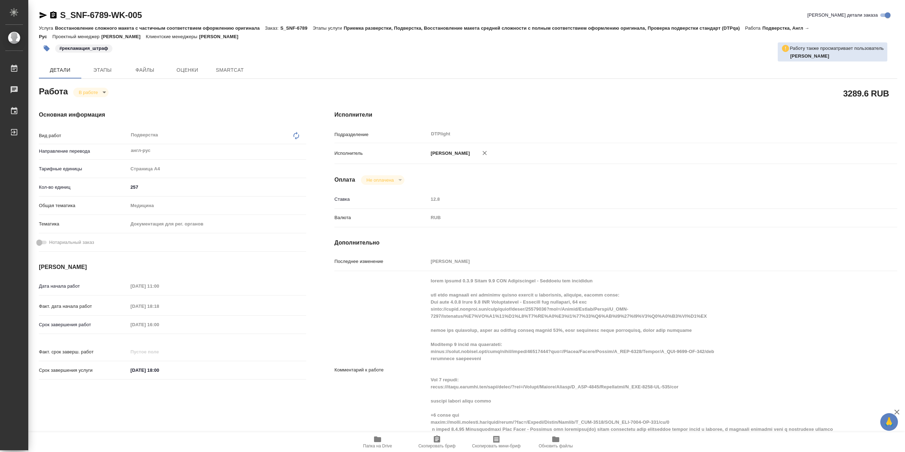
type textarea "x"
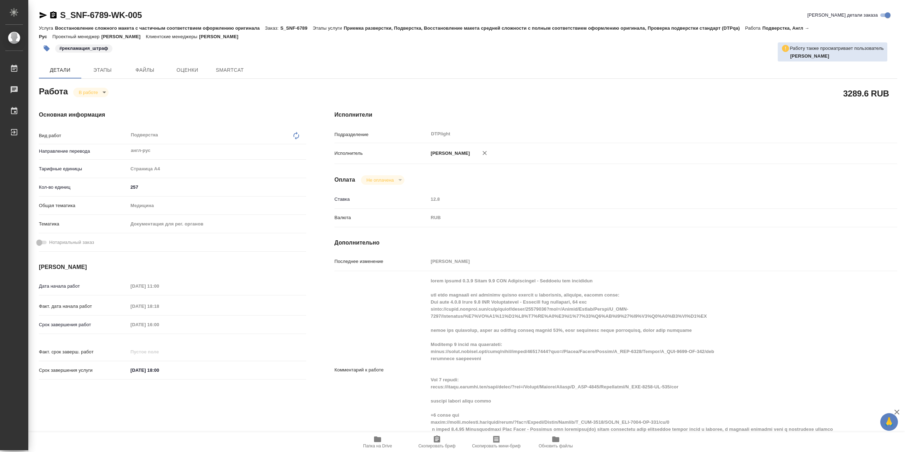
type textarea "x"
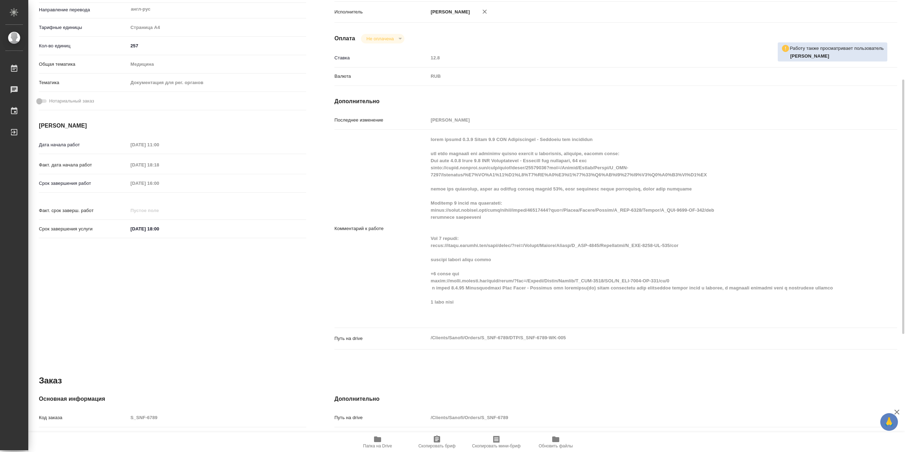
type textarea "x"
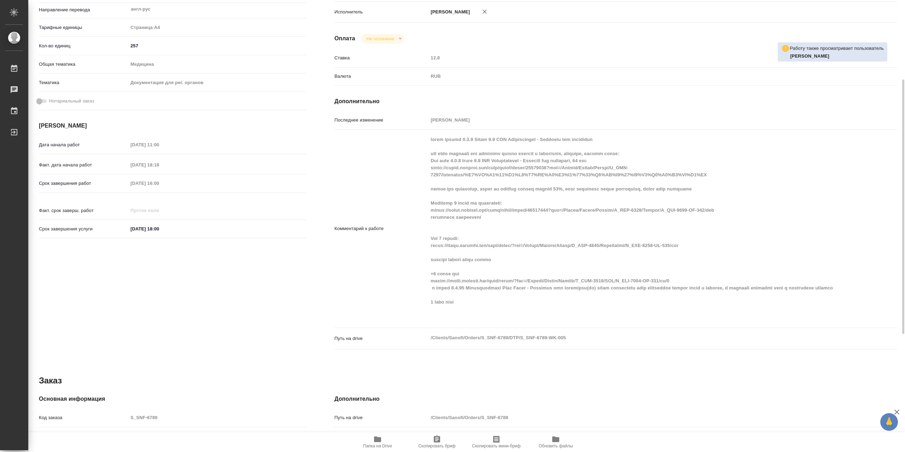
click at [384, 448] on span "Папка на Drive" at bounding box center [377, 446] width 29 height 5
type textarea "x"
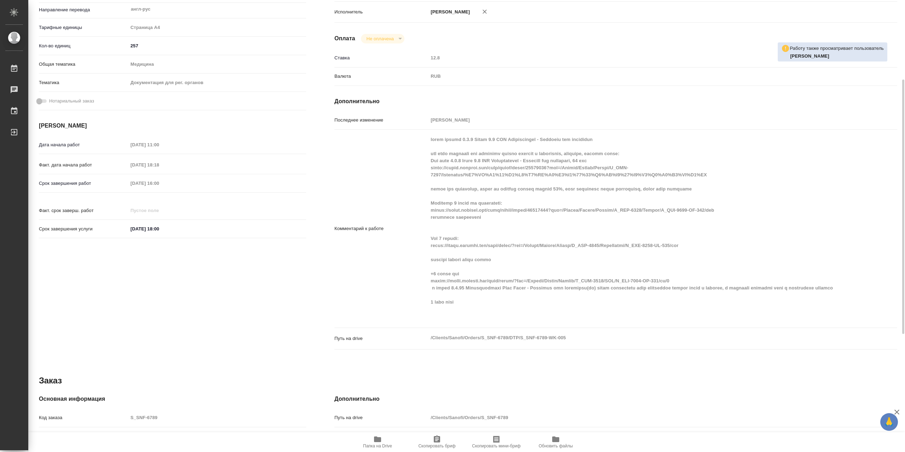
type textarea "x"
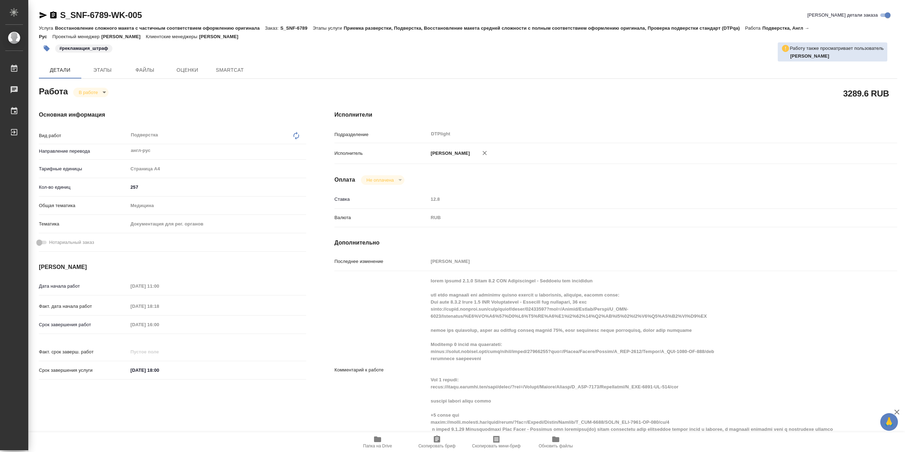
type textarea "x"
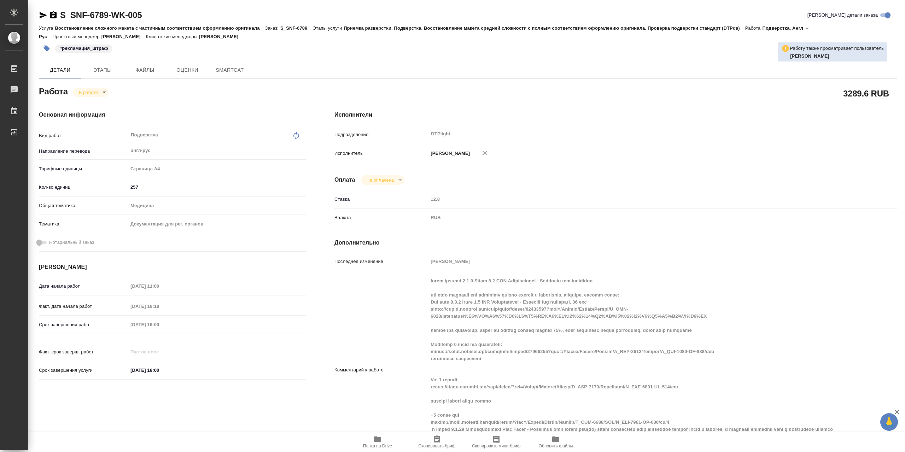
type textarea "x"
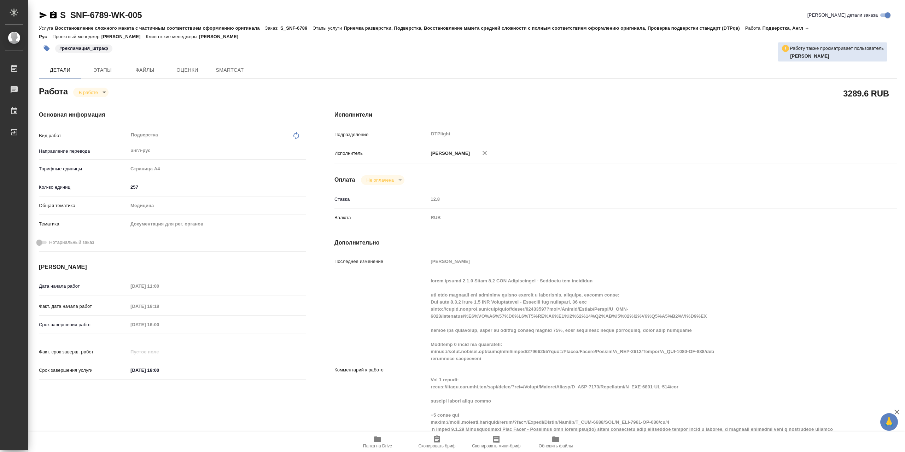
type textarea "x"
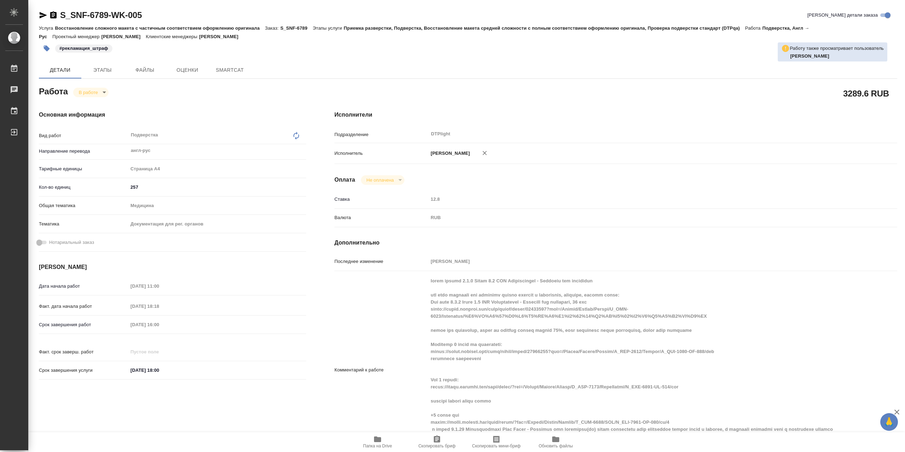
type textarea "x"
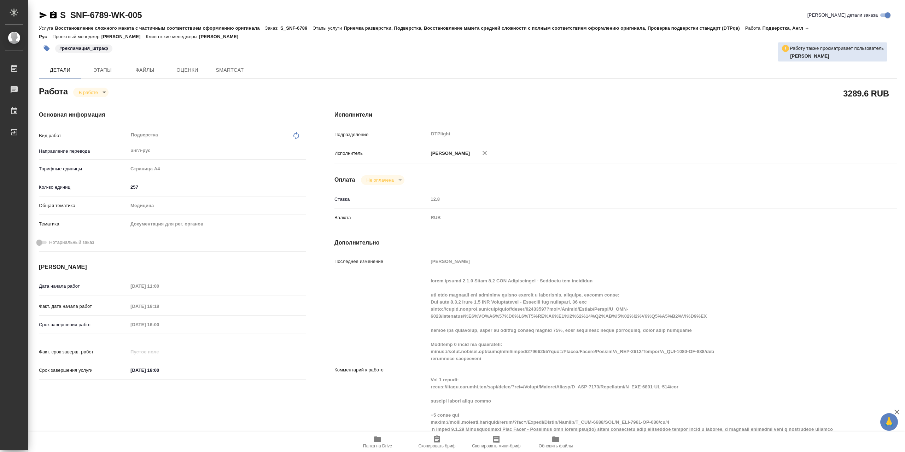
type textarea "x"
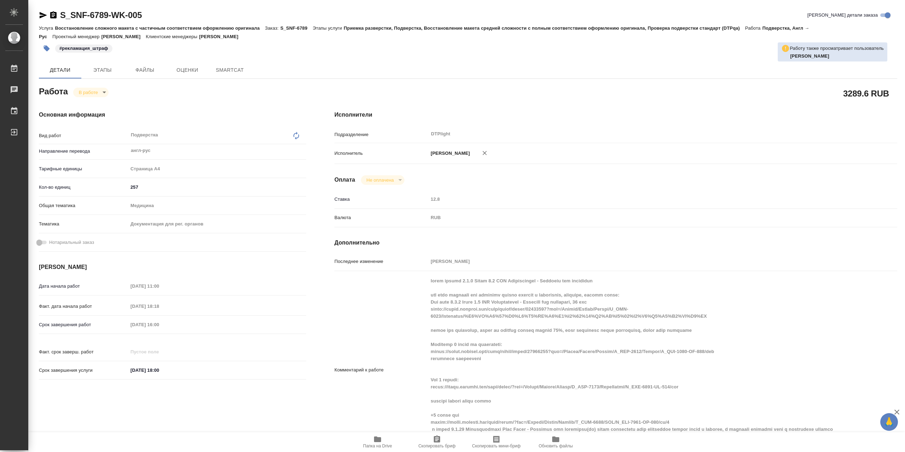
type textarea "x"
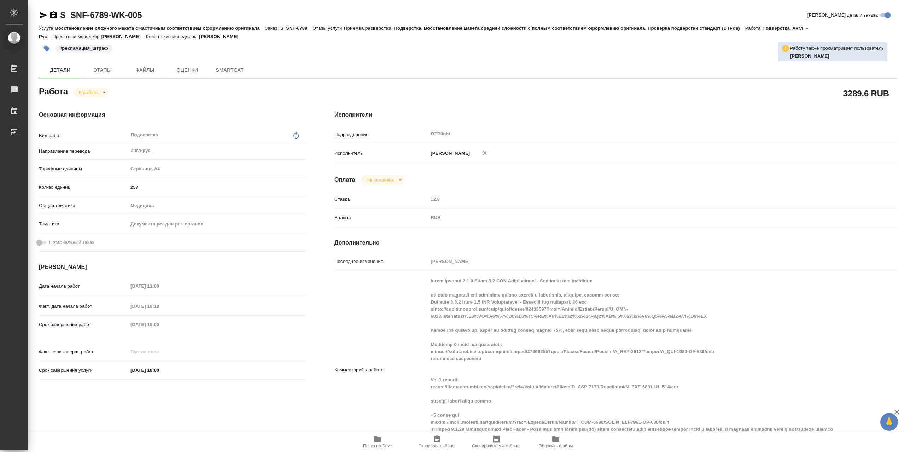
scroll to position [212, 0]
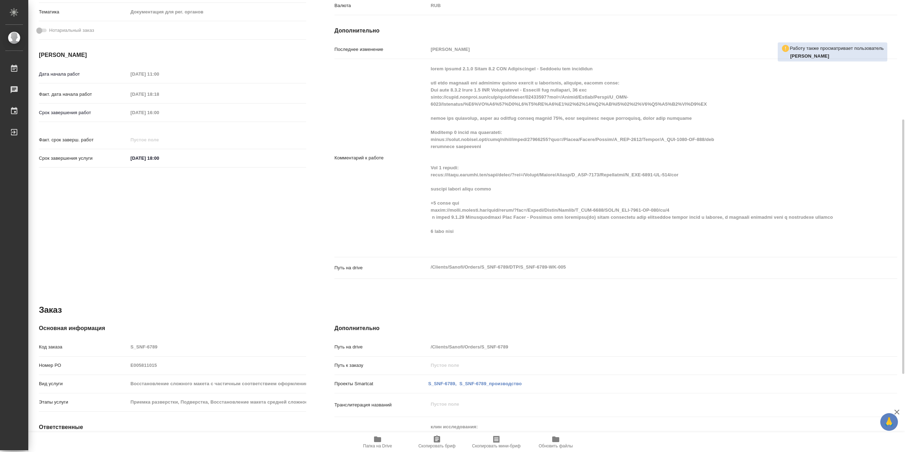
type textarea "x"
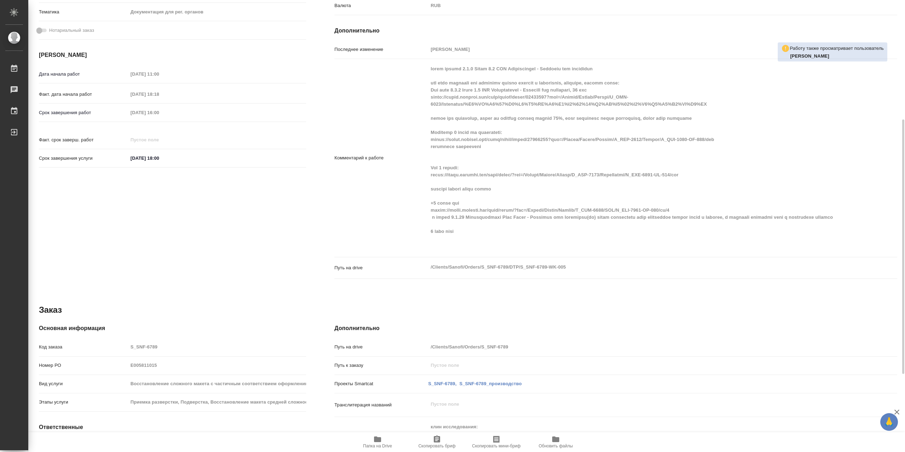
type textarea "x"
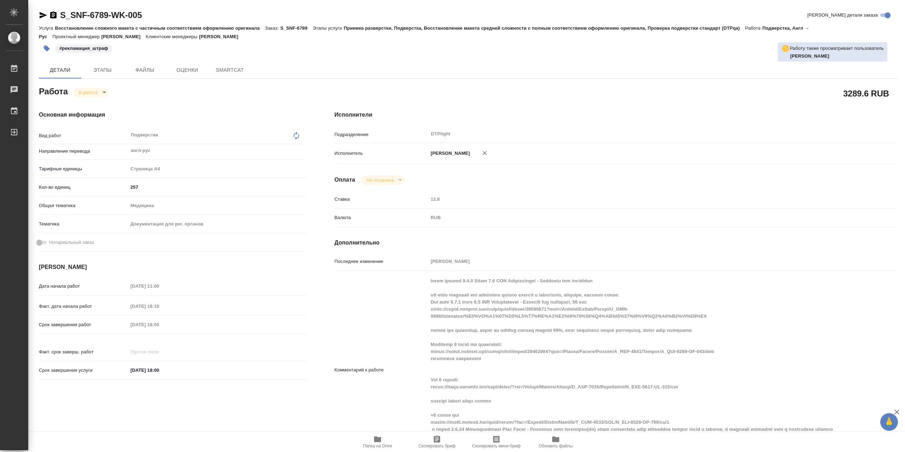
type textarea "x"
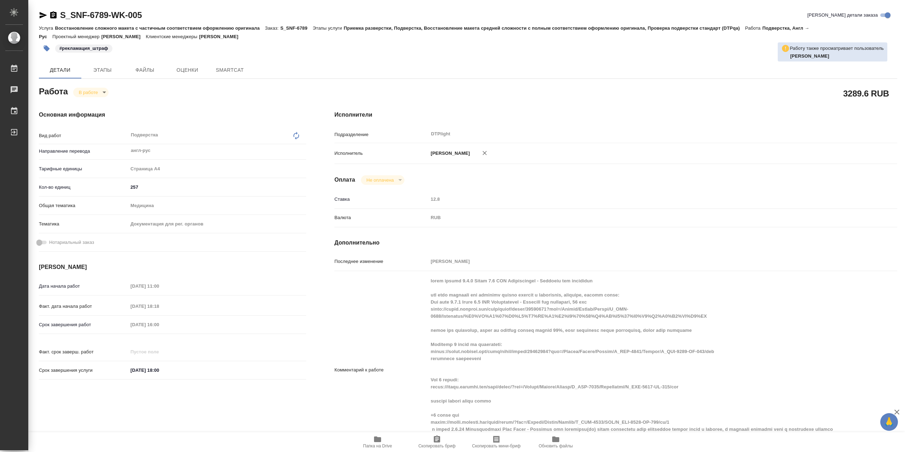
type textarea "x"
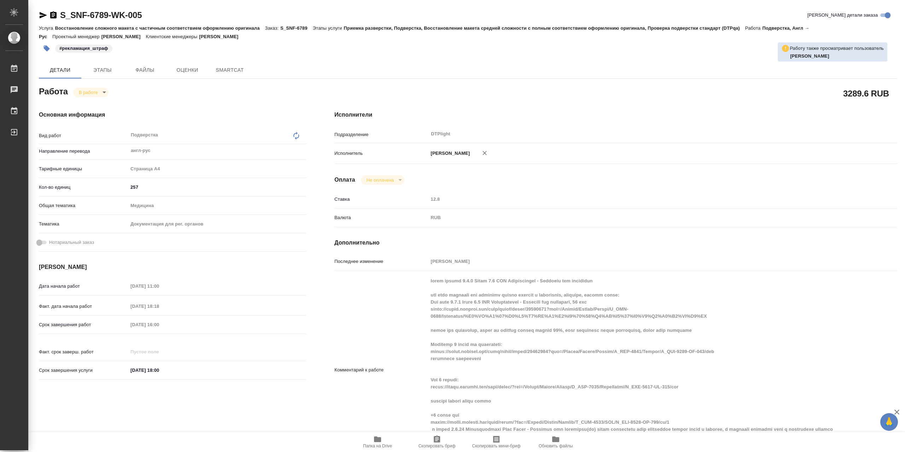
type textarea "x"
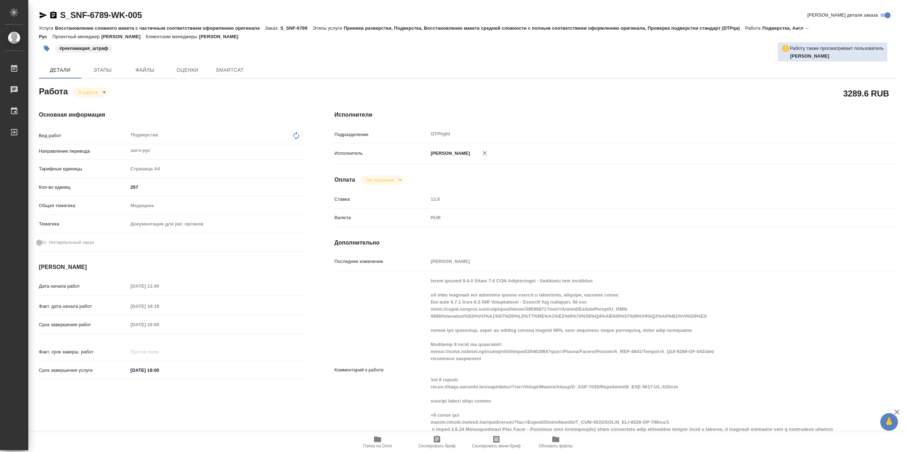
type textarea "x"
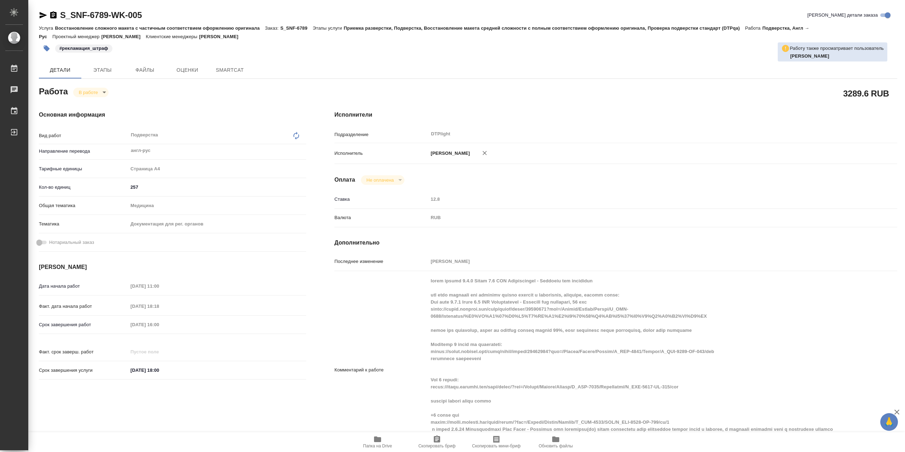
type textarea "x"
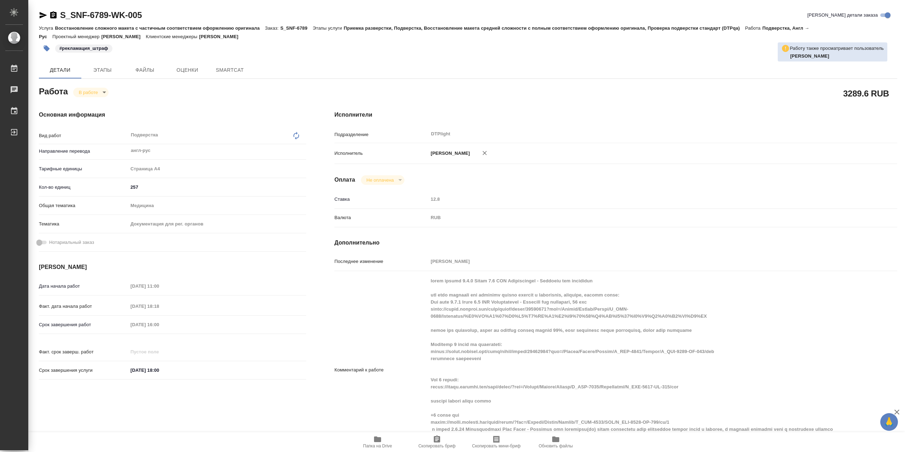
type textarea "x"
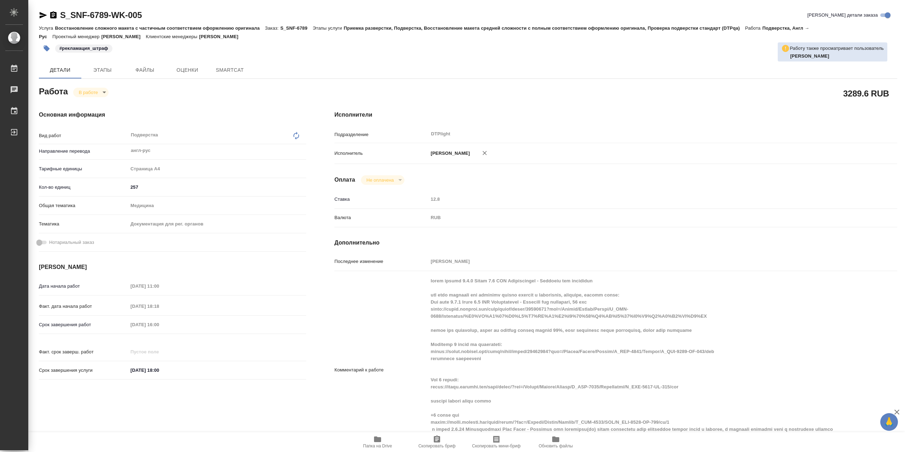
type textarea "x"
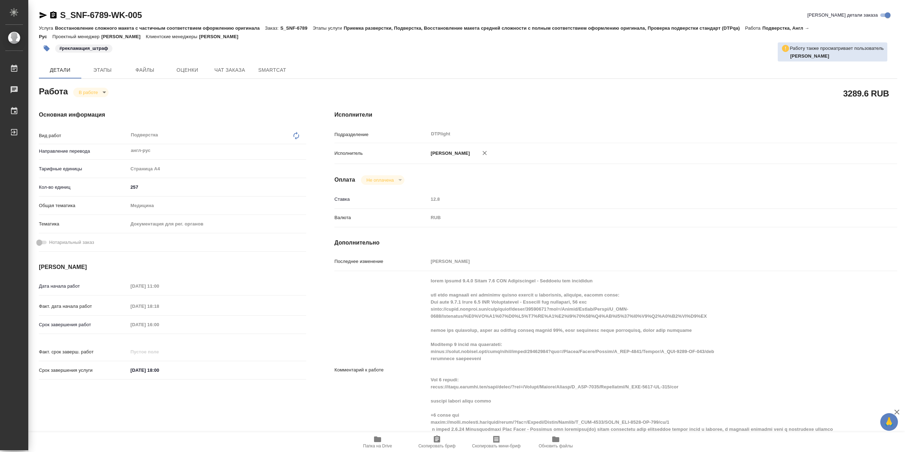
scroll to position [141, 0]
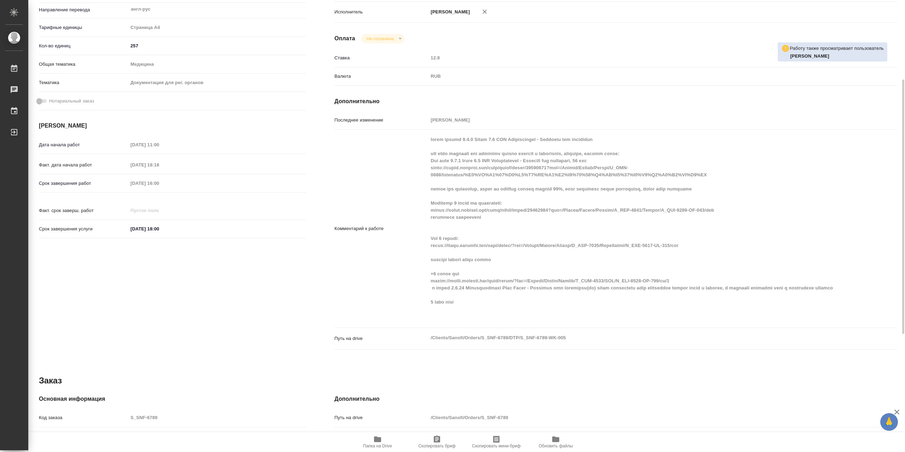
type textarea "x"
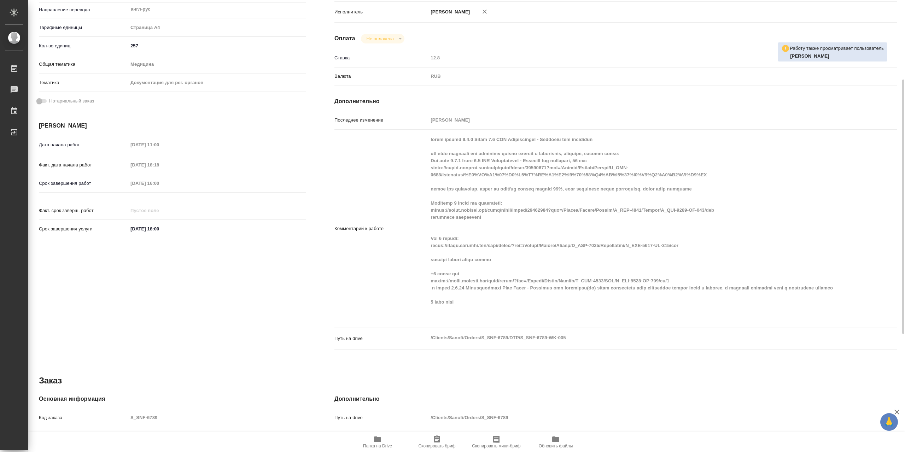
type textarea "x"
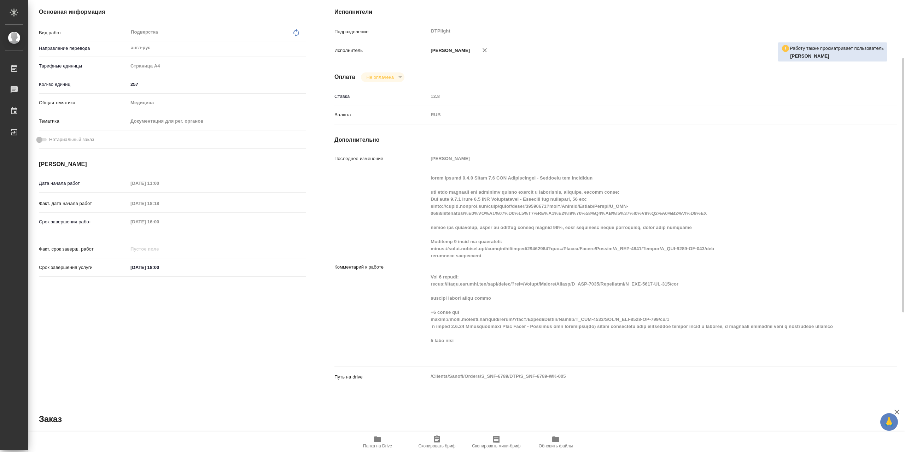
scroll to position [0, 0]
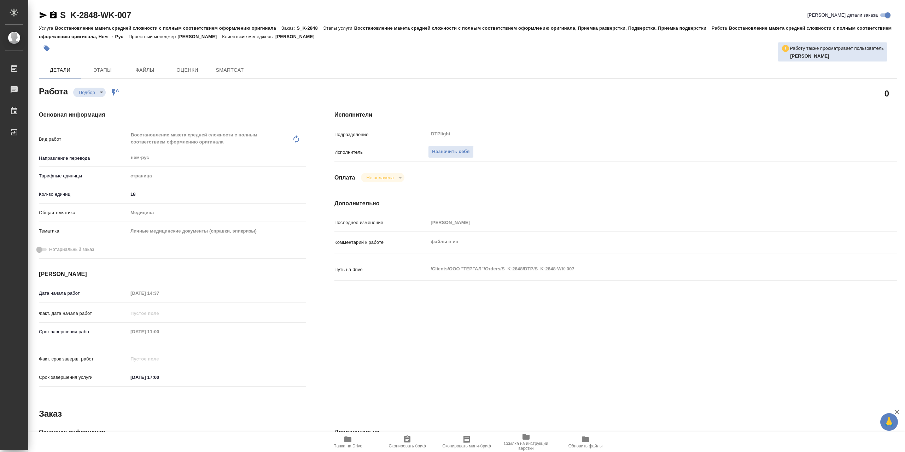
type textarea "x"
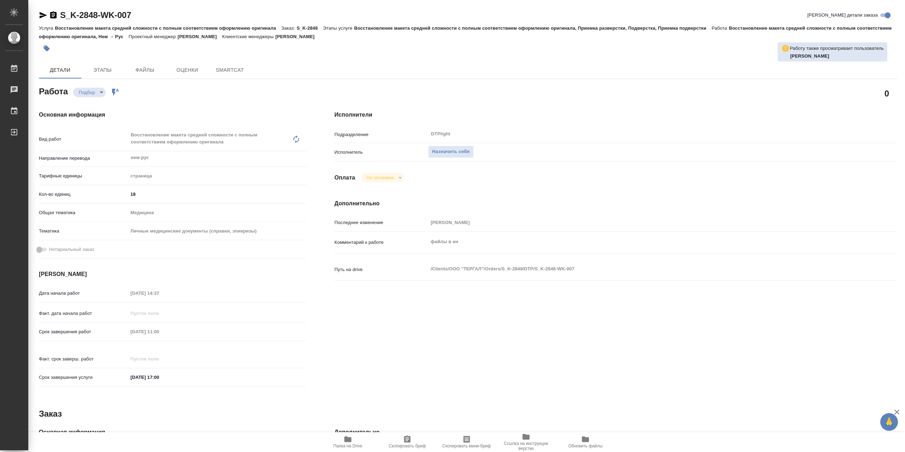
type textarea "x"
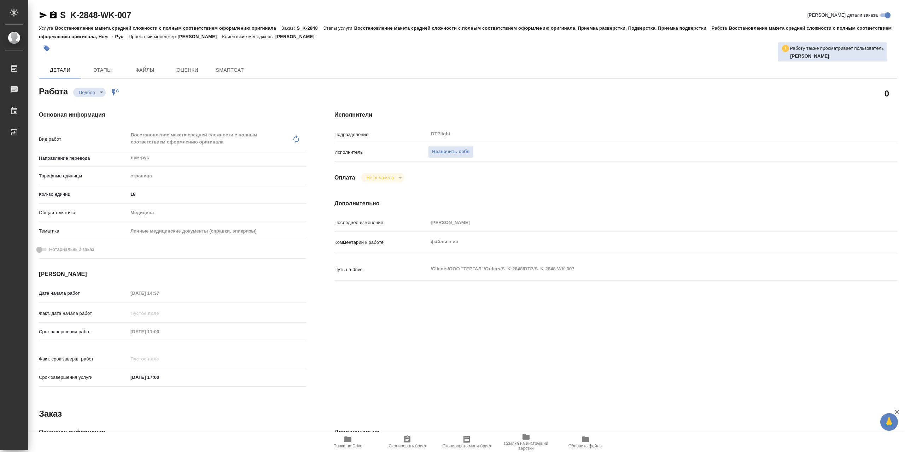
type textarea "x"
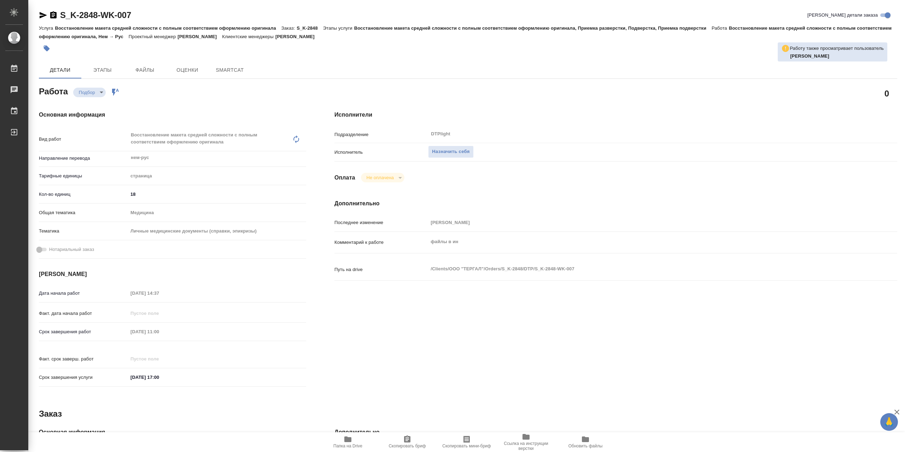
type textarea "x"
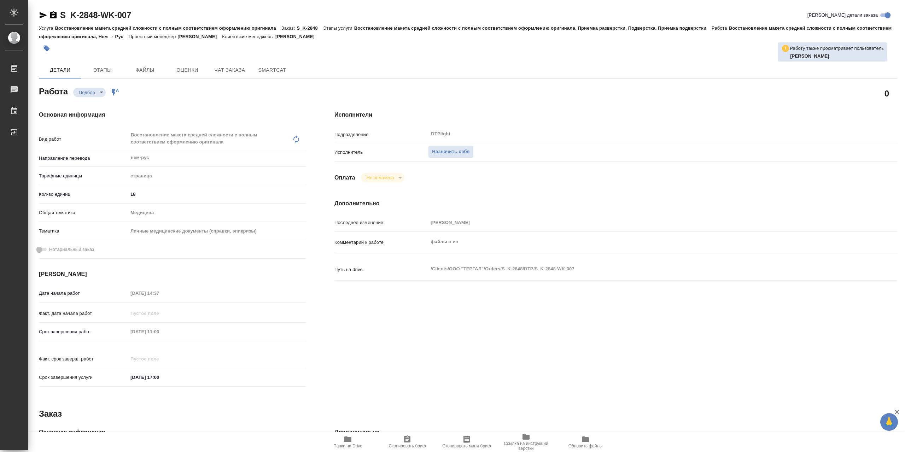
type textarea "x"
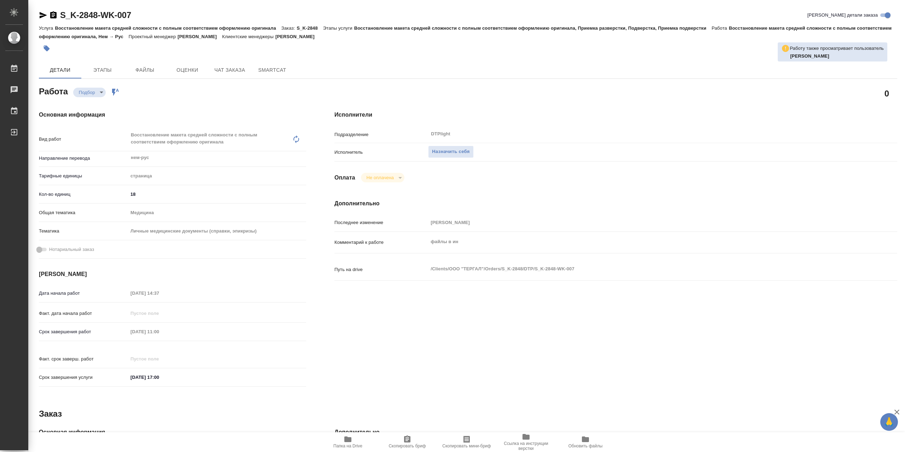
click at [346, 444] on icon "button" at bounding box center [348, 439] width 8 height 8
type textarea "x"
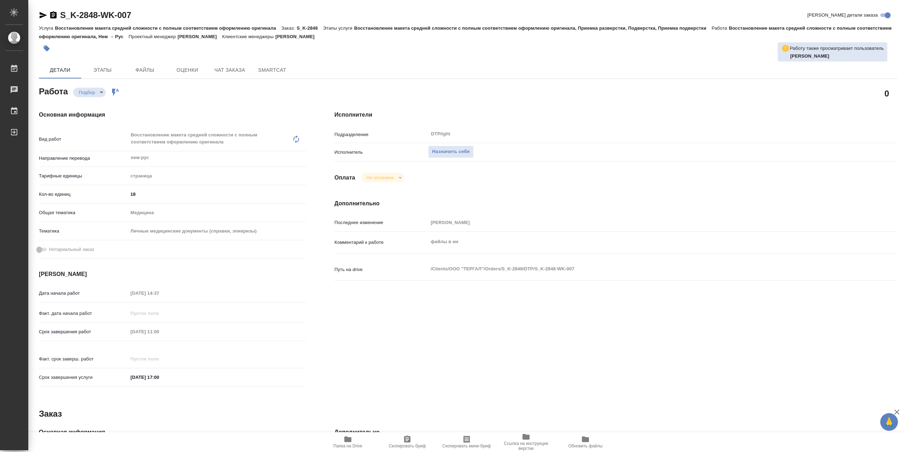
type textarea "x"
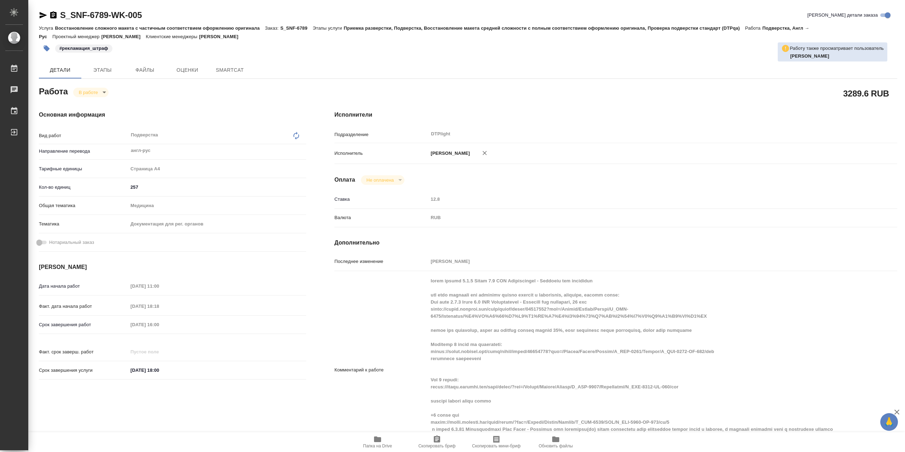
type textarea "x"
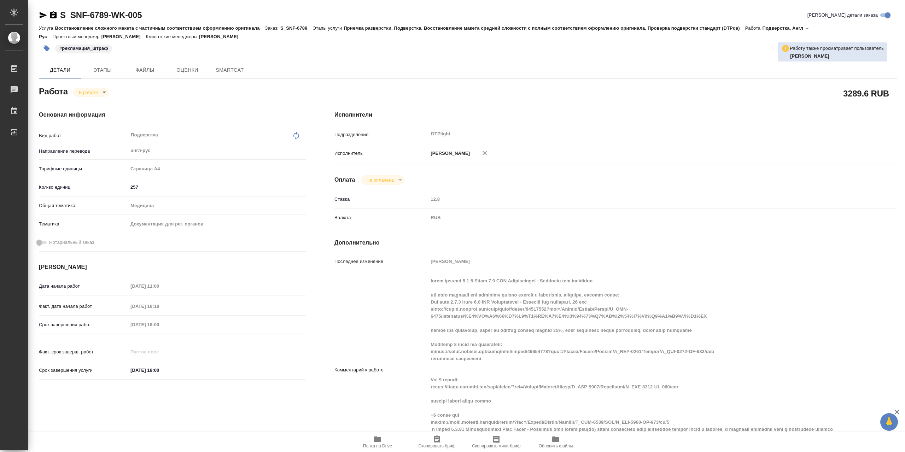
type textarea "x"
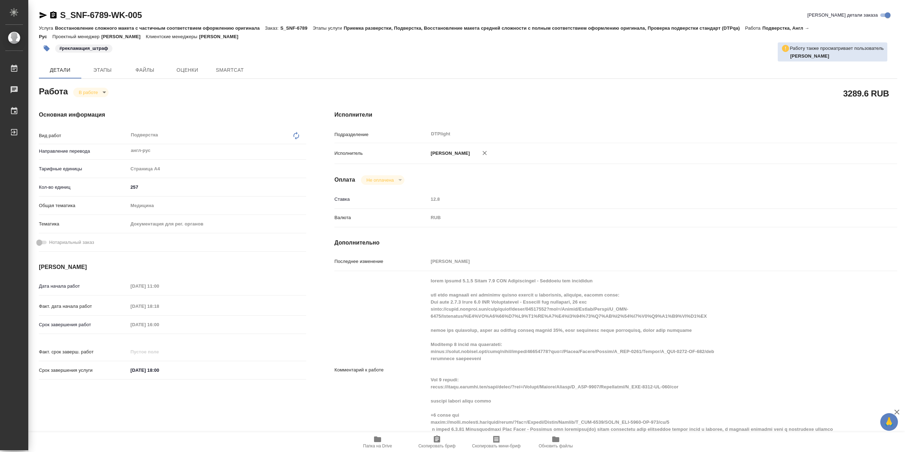
type textarea "x"
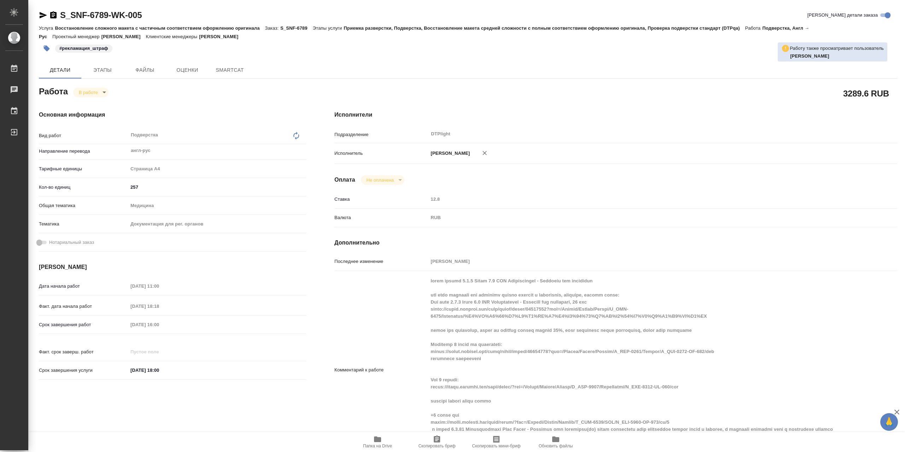
type textarea "x"
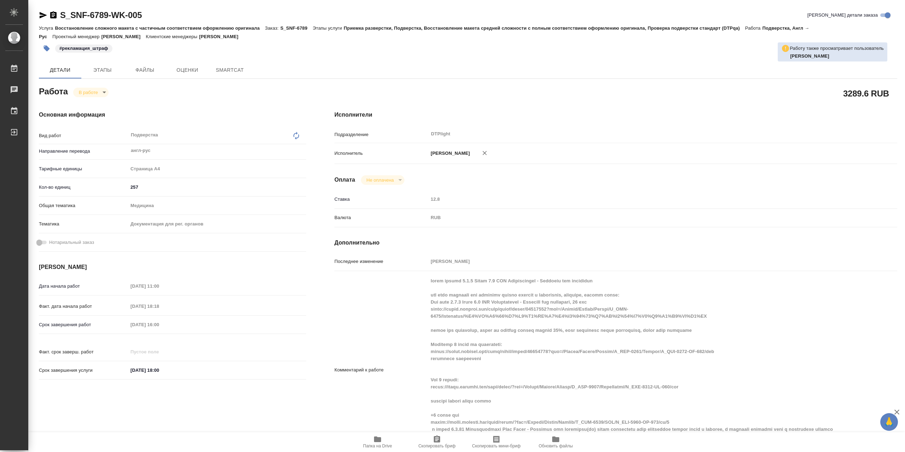
type textarea "x"
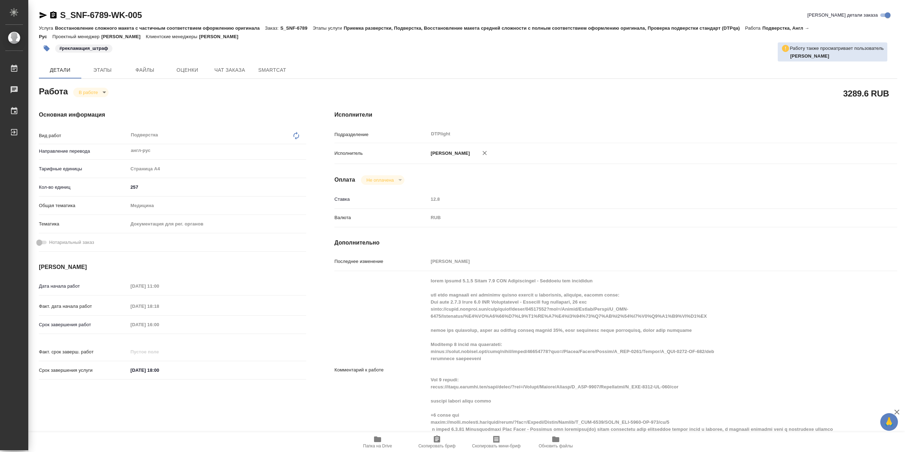
type textarea "x"
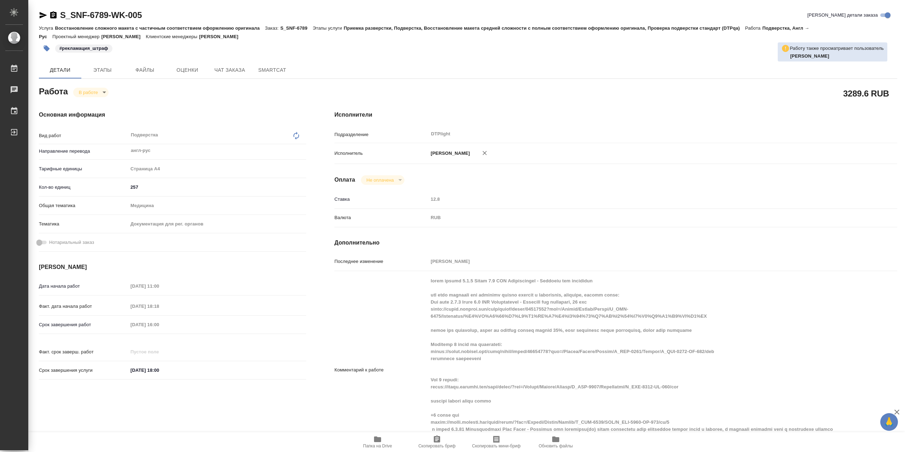
type textarea "x"
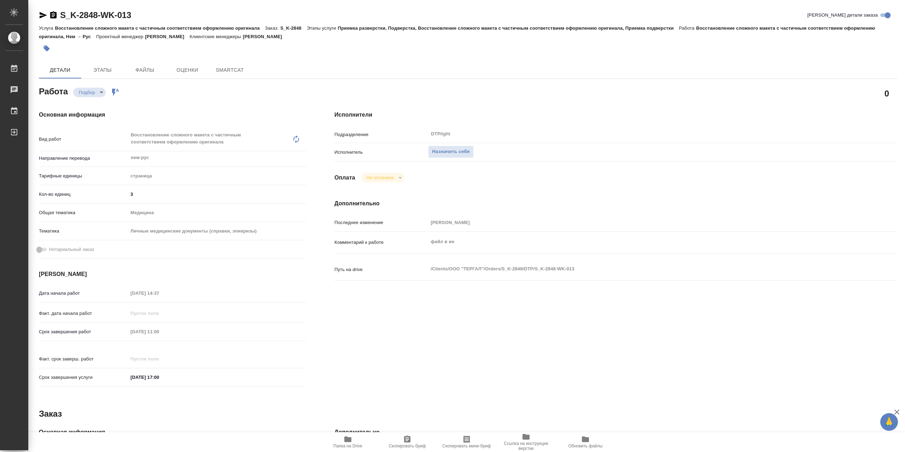
type textarea "x"
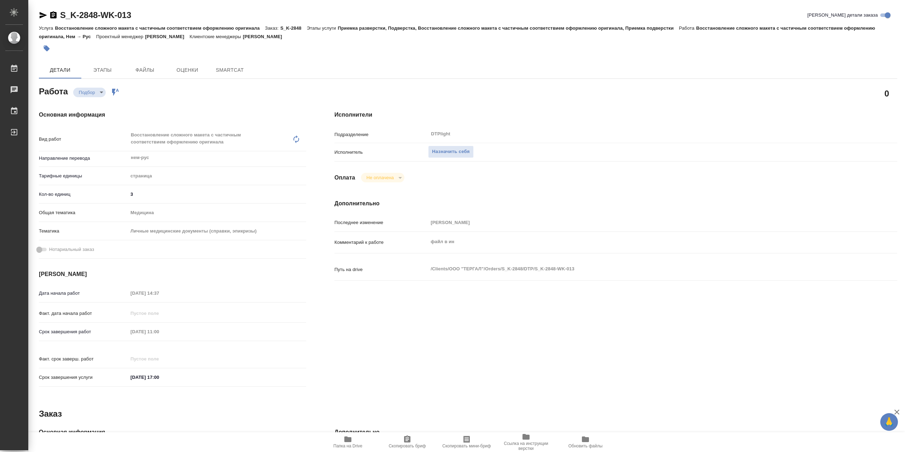
type textarea "x"
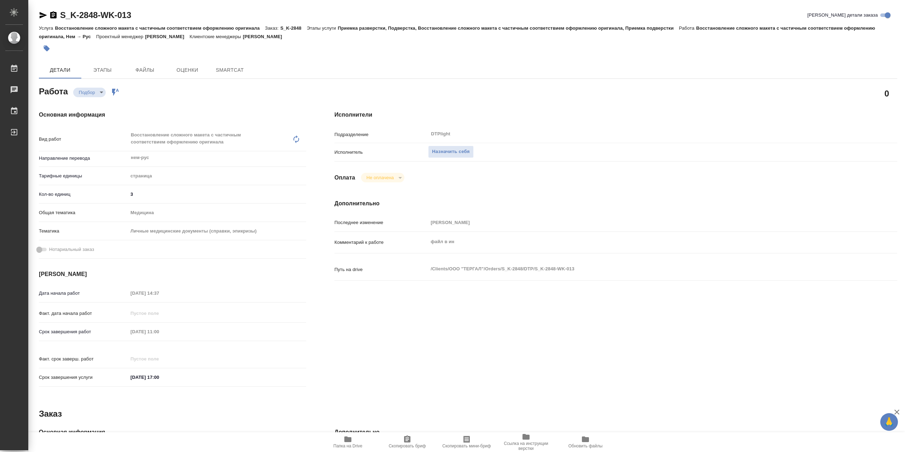
type textarea "x"
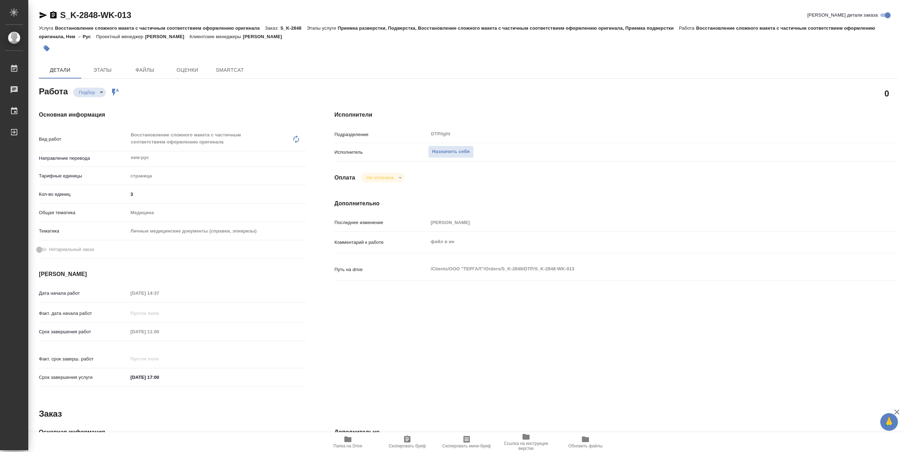
type textarea "x"
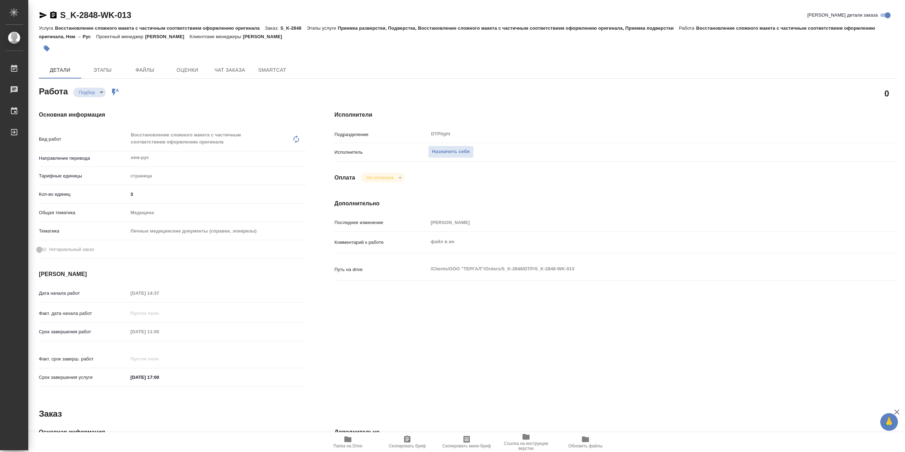
type textarea "x"
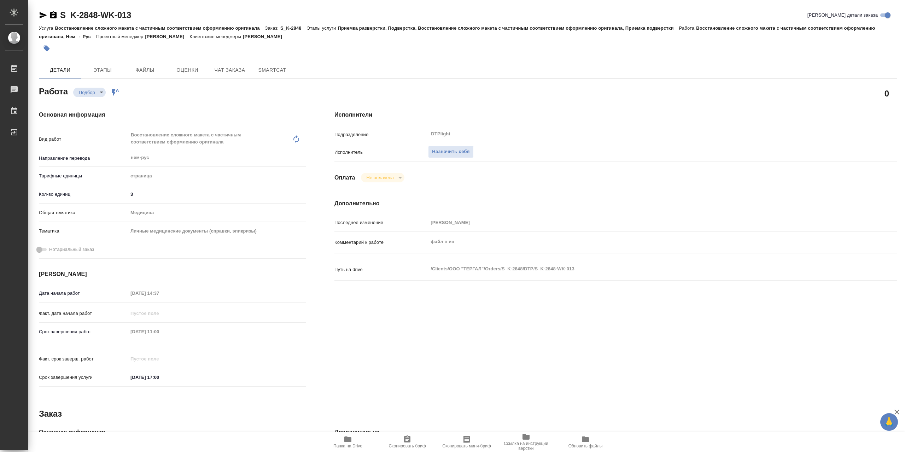
click at [344, 438] on icon "button" at bounding box center [348, 439] width 8 height 8
type textarea "x"
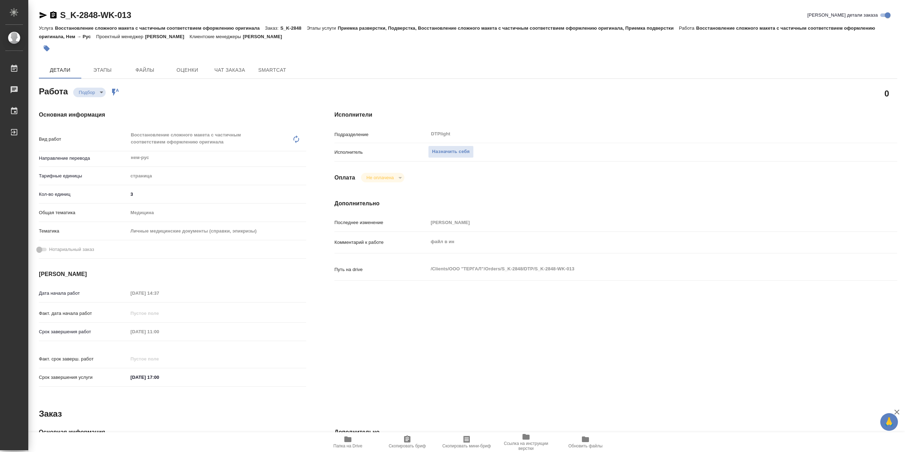
type textarea "x"
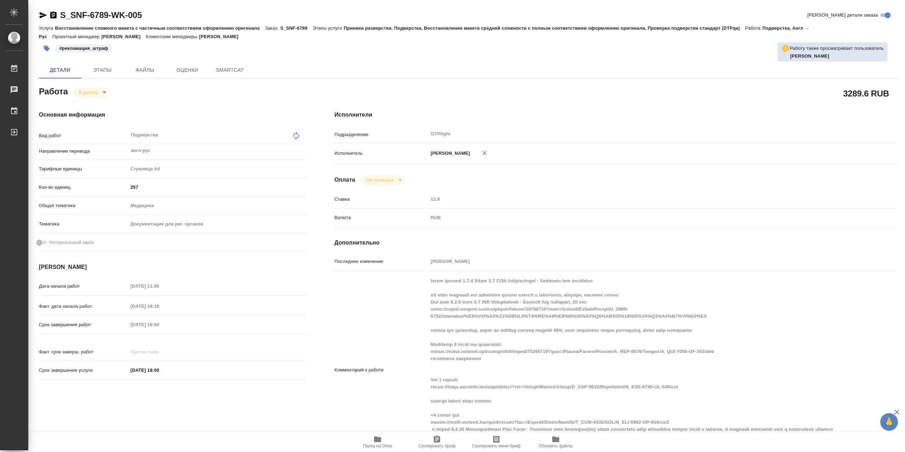
type textarea "x"
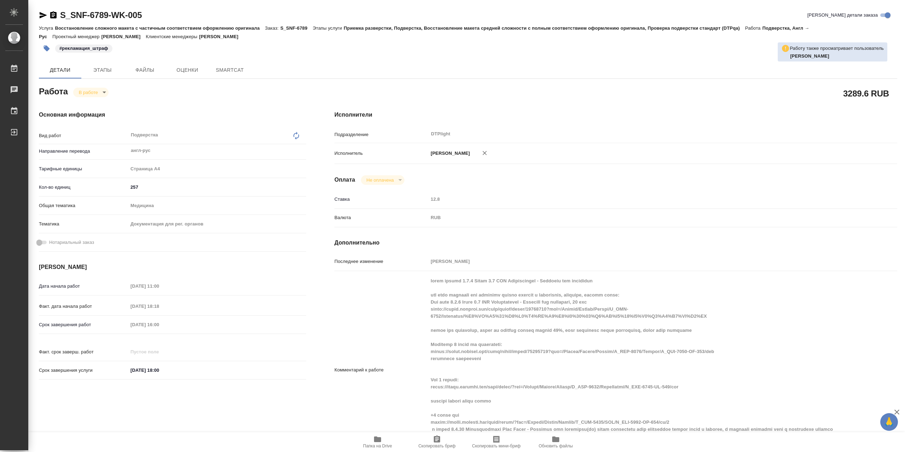
type textarea "x"
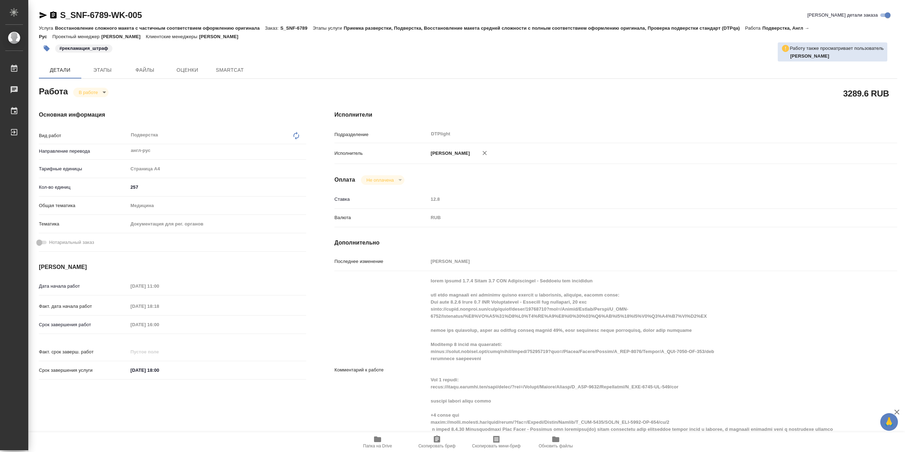
type textarea "x"
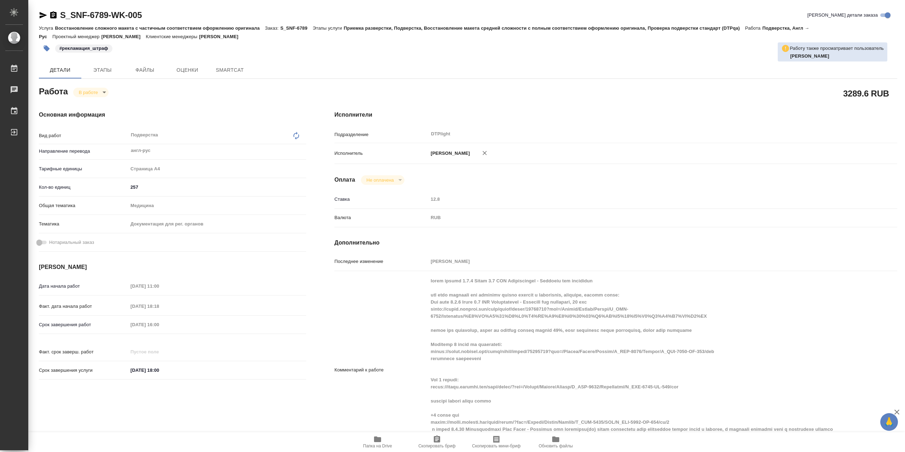
type textarea "x"
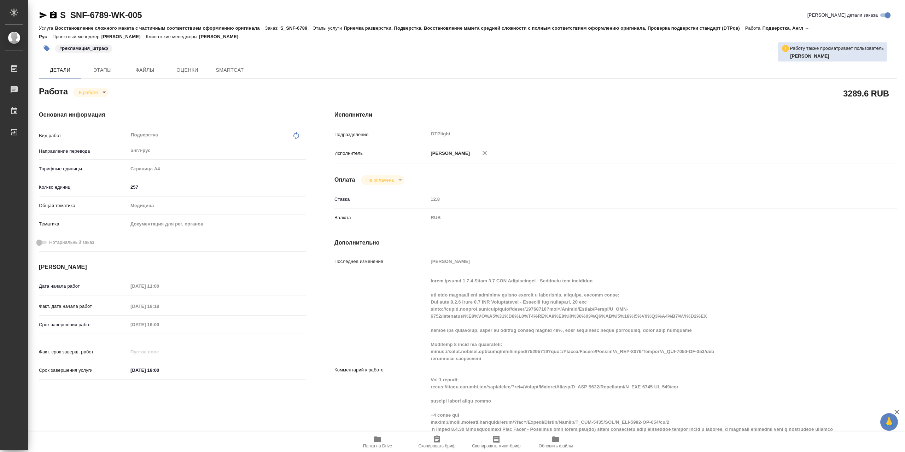
type textarea "x"
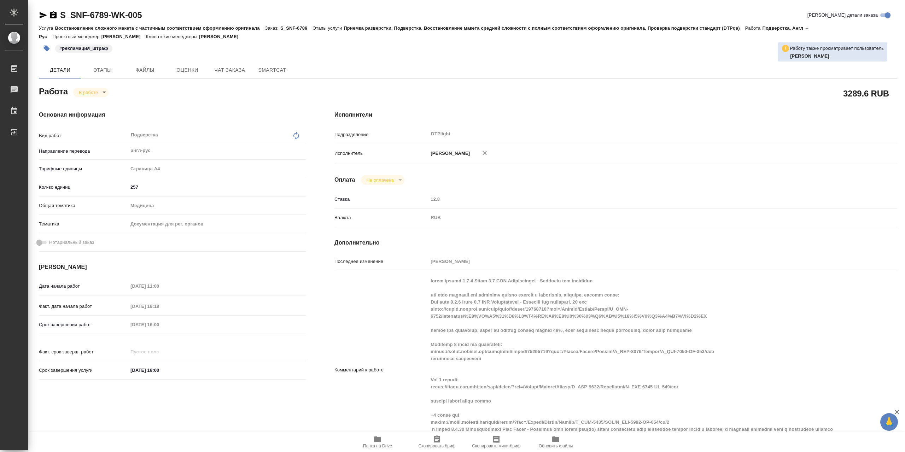
type textarea "x"
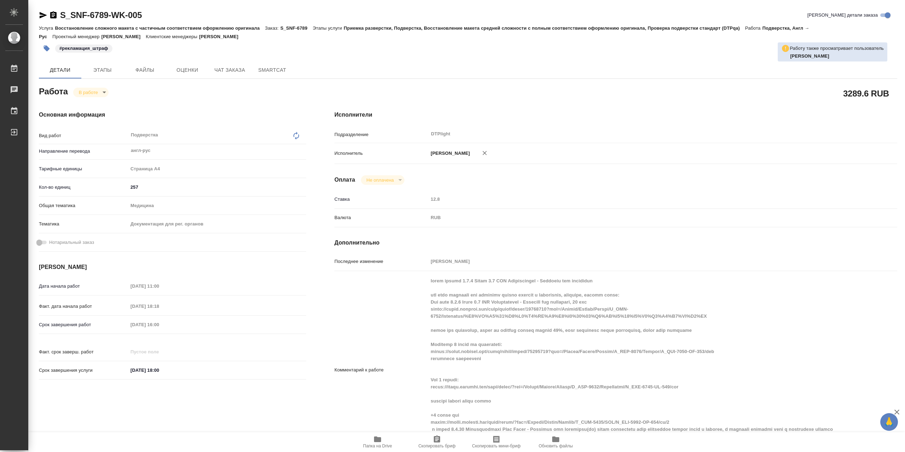
type textarea "x"
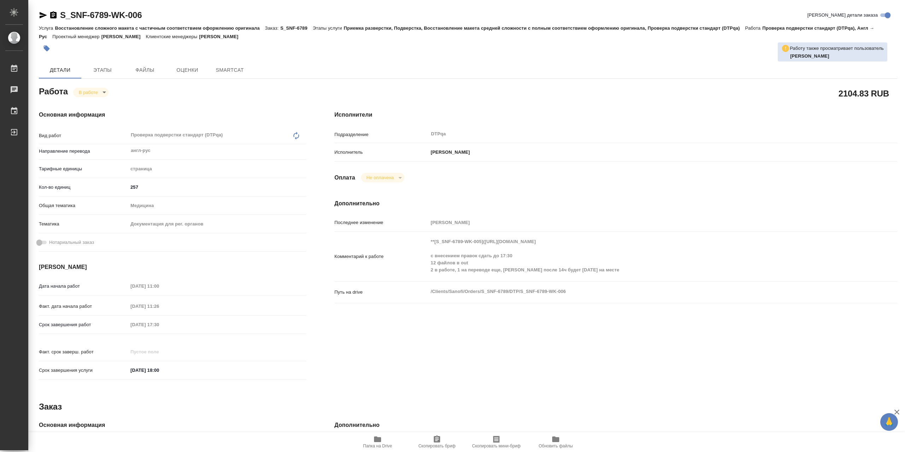
type textarea "x"
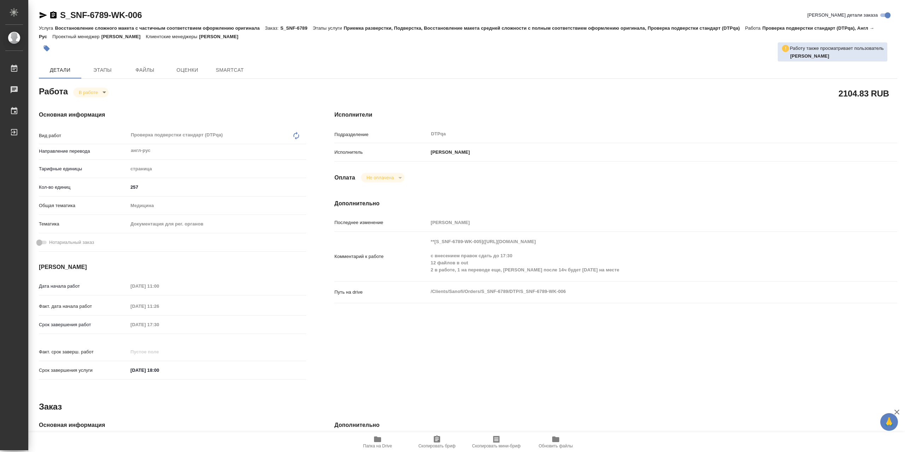
type textarea "x"
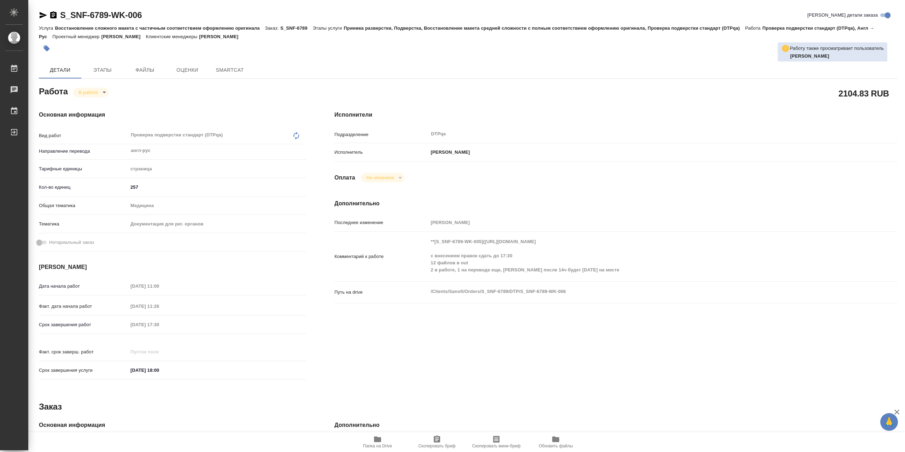
type textarea "x"
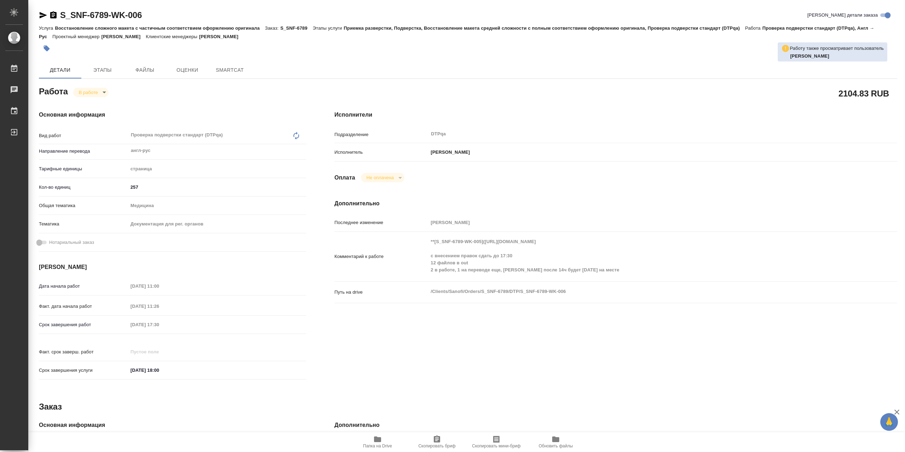
type textarea "x"
